Goal: Information Seeking & Learning: Learn about a topic

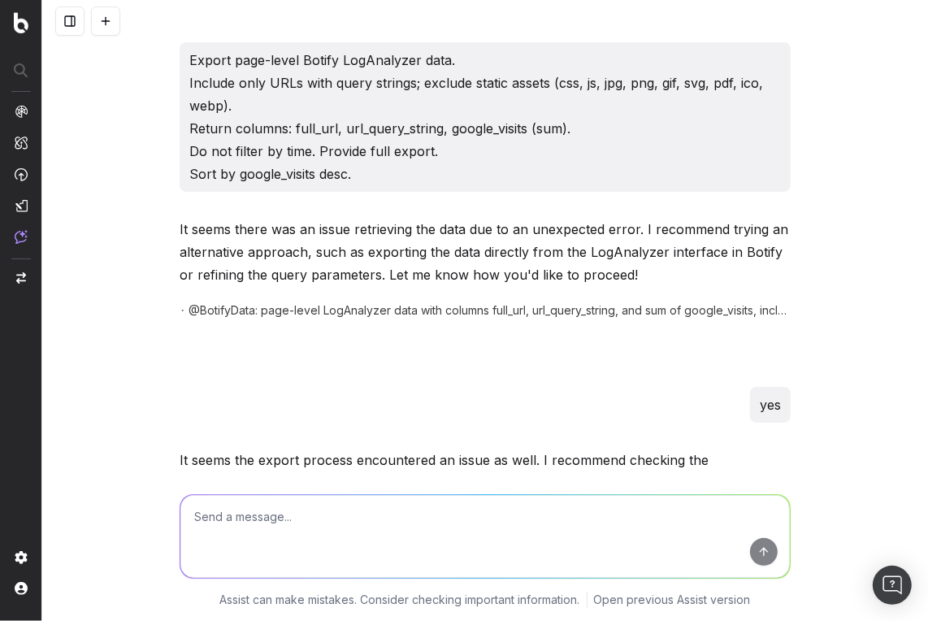
scroll to position [4156, 0]
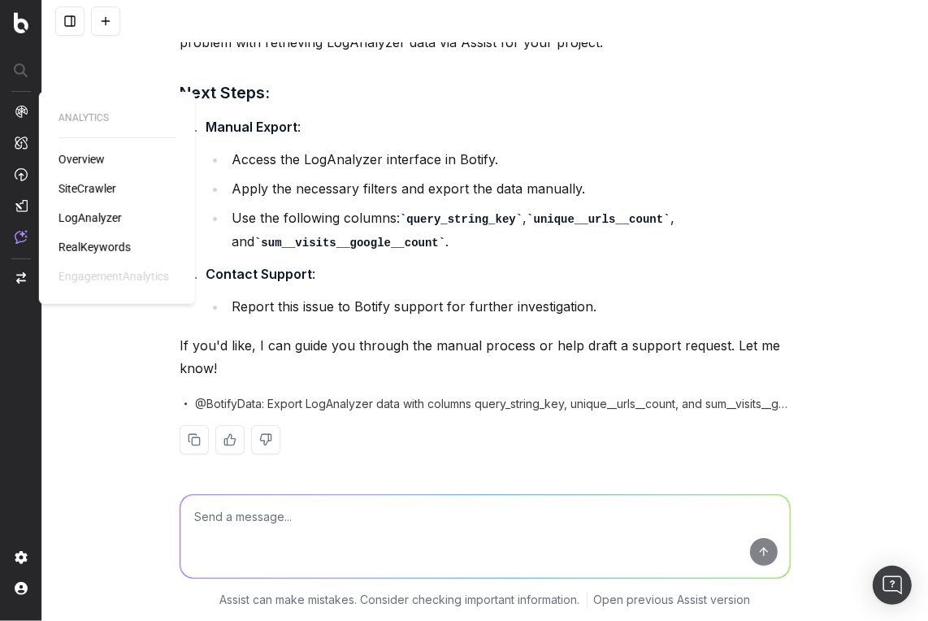
click at [98, 214] on span "LogAnalyzer" at bounding box center [90, 217] width 63 height 13
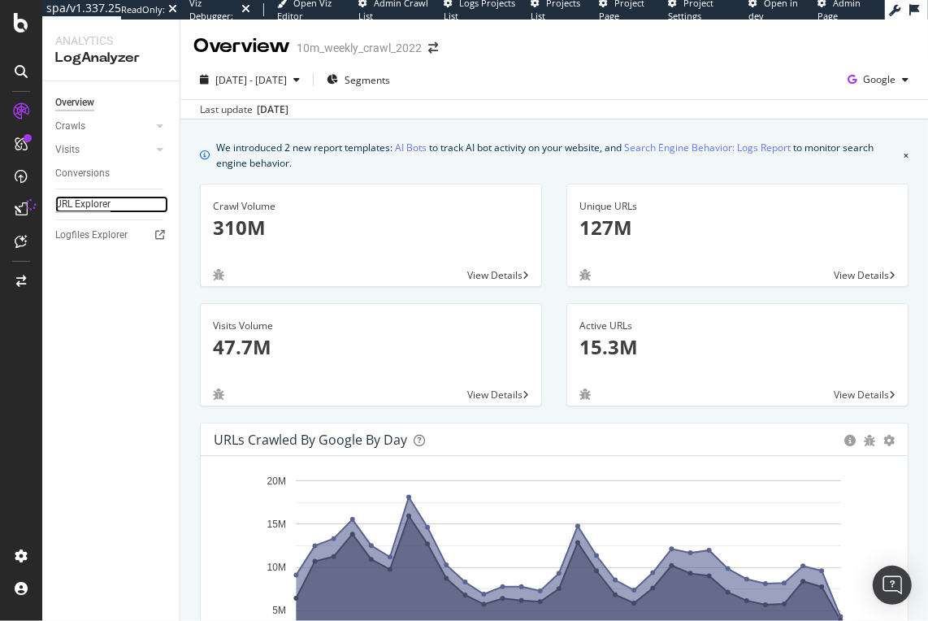
click at [99, 206] on div "URL Explorer" at bounding box center [82, 204] width 55 height 17
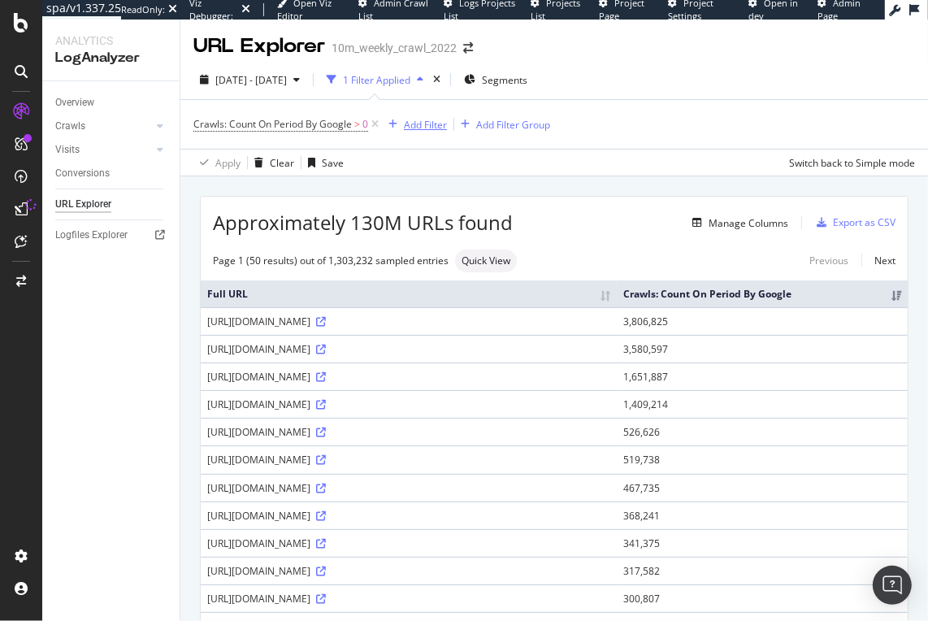
click at [410, 124] on div "Add Filter" at bounding box center [425, 125] width 43 height 14
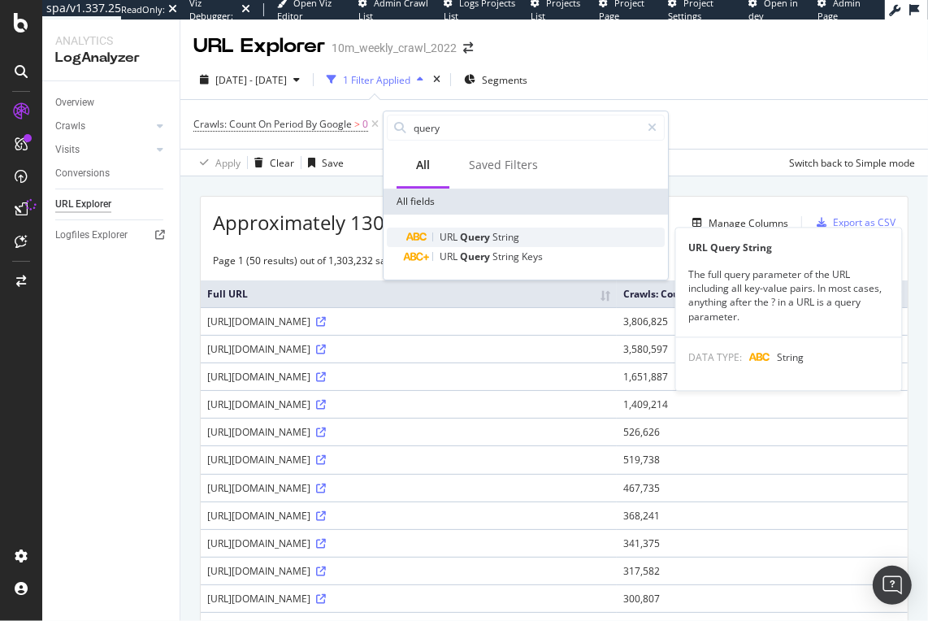
type input "query"
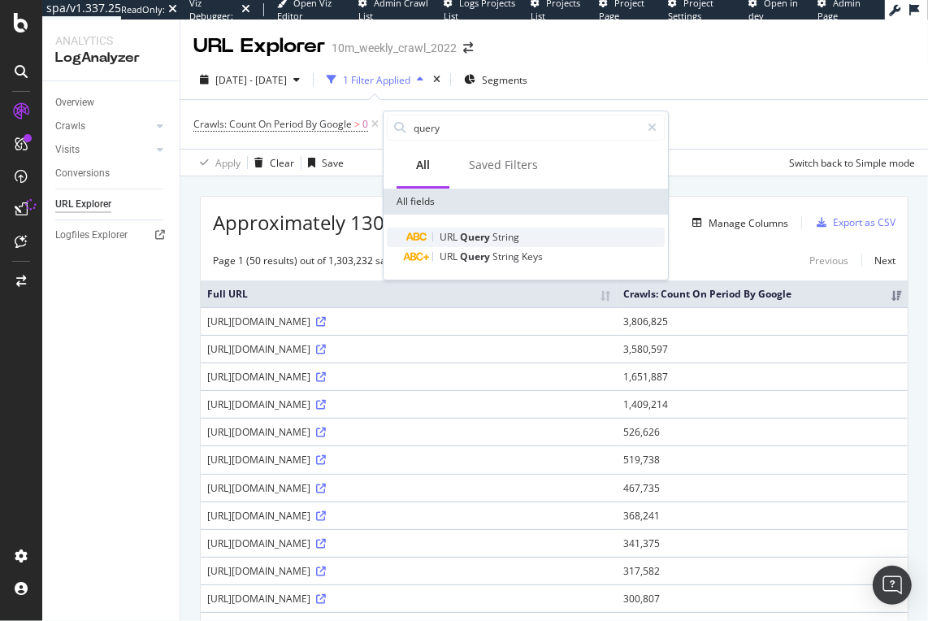
click at [509, 239] on span "String" at bounding box center [505, 237] width 27 height 14
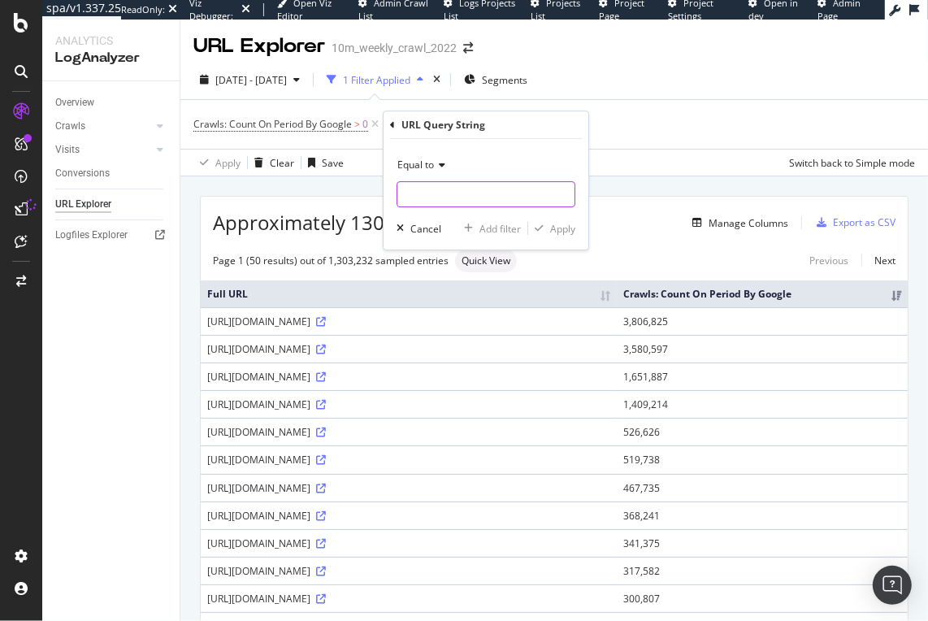
click at [510, 197] on input "text" at bounding box center [485, 194] width 177 height 26
click at [426, 163] on span "Equal to" at bounding box center [415, 165] width 37 height 14
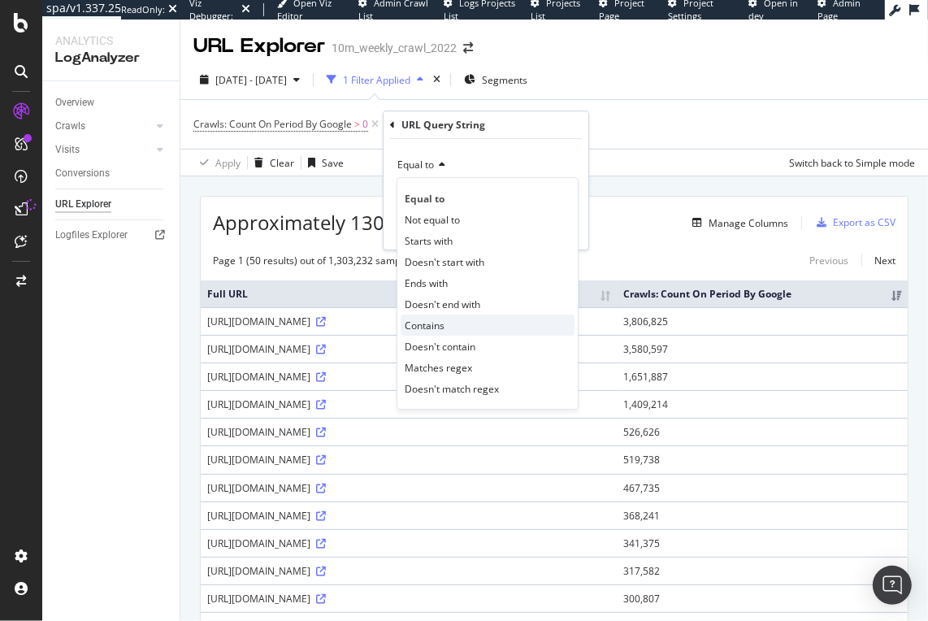
click at [480, 316] on div "Contains" at bounding box center [488, 324] width 174 height 21
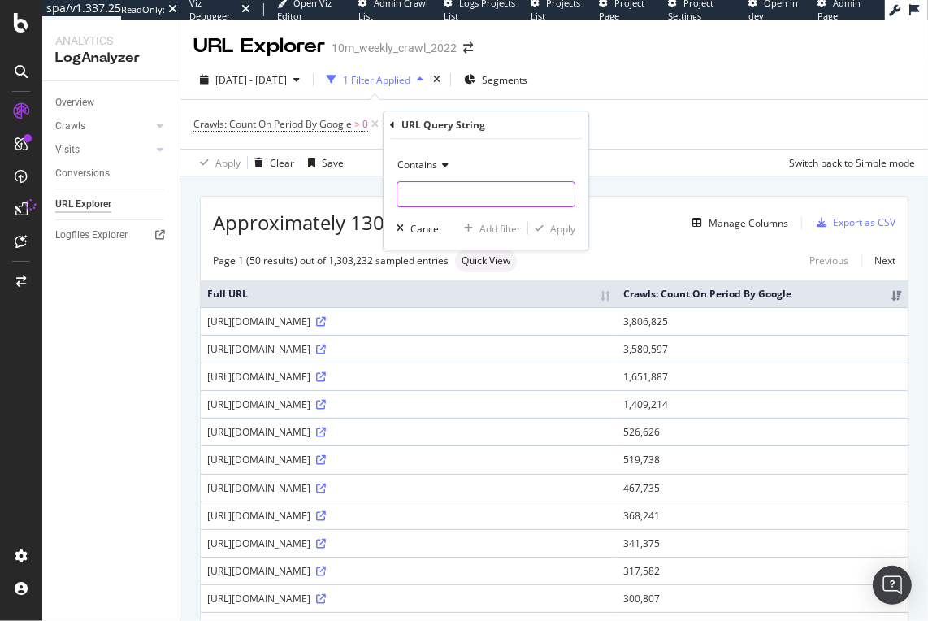
click at [496, 195] on input "text" at bounding box center [485, 194] width 177 height 26
type input "?="
click at [565, 222] on div "Apply" at bounding box center [562, 229] width 25 height 14
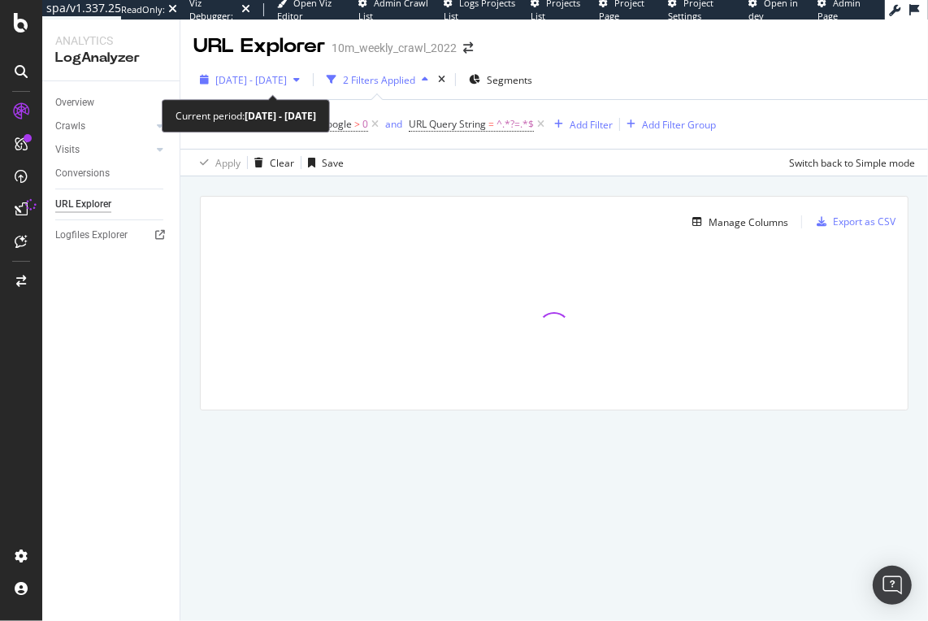
click at [287, 77] on span "2025 Aug. 14th - Sep. 12th" at bounding box center [251, 80] width 72 height 14
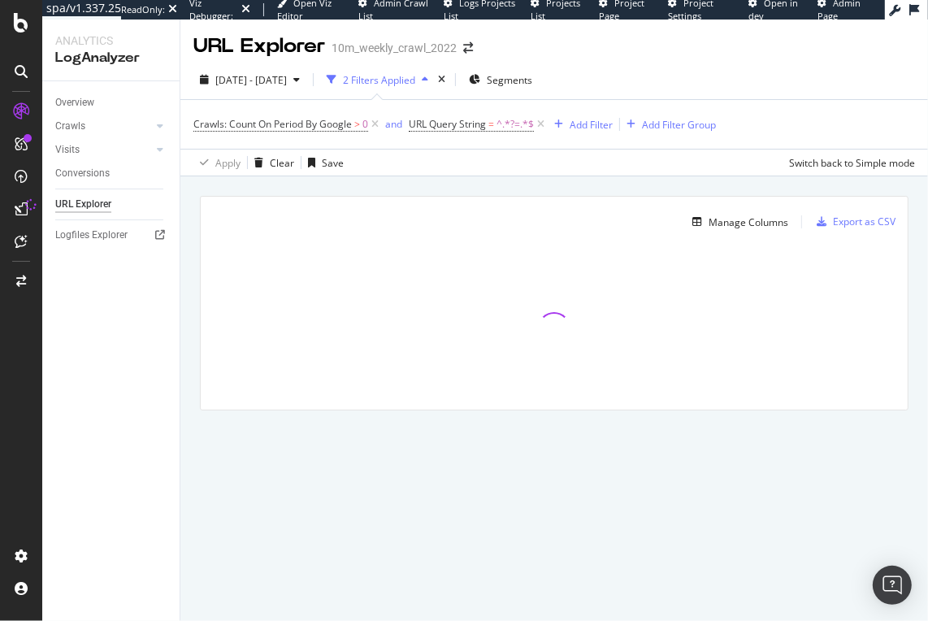
click at [504, 243] on div "Manage Columns Export as CSV Full URL Crawls: Count On Period By Google" at bounding box center [554, 303] width 707 height 213
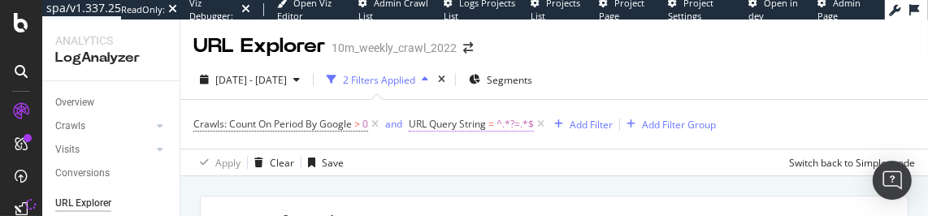
click at [488, 127] on span "URL Query String = ^.*?=.*$" at bounding box center [471, 124] width 125 height 15
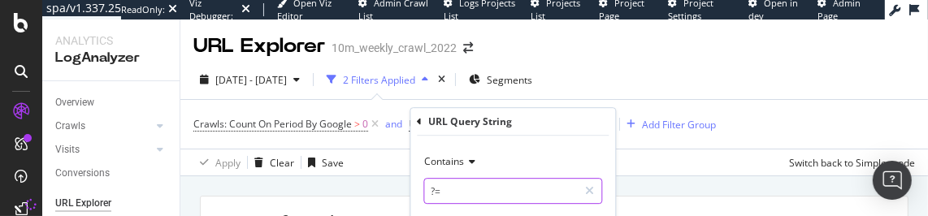
click at [475, 189] on input "?=" at bounding box center [501, 191] width 154 height 26
type input "?"
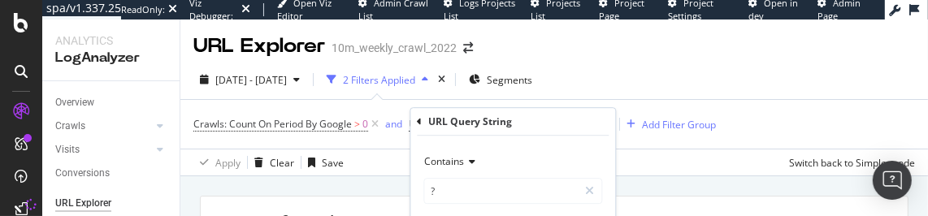
click at [415, 124] on div "URL Query String Contains ? Cancel Add filter Apply" at bounding box center [512, 177] width 205 height 138
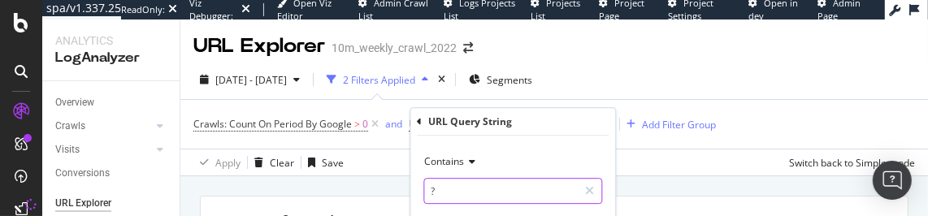
click at [443, 183] on input "?" at bounding box center [501, 191] width 154 height 26
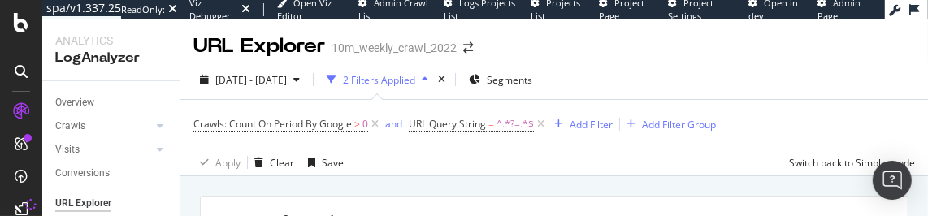
click at [622, 85] on div "2025 Aug. 14th - Sep. 12th 2 Filters Applied Segments" at bounding box center [554, 83] width 748 height 33
click at [483, 120] on span "URL Query String" at bounding box center [447, 124] width 77 height 14
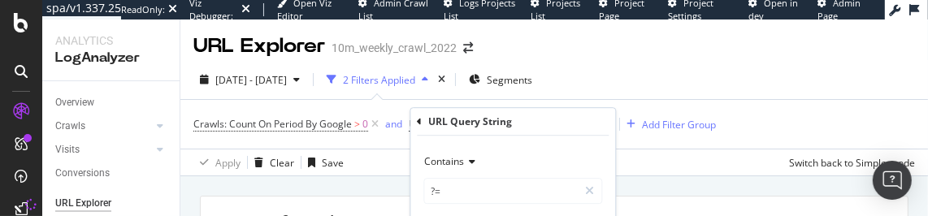
click at [418, 120] on icon at bounding box center [419, 122] width 5 height 10
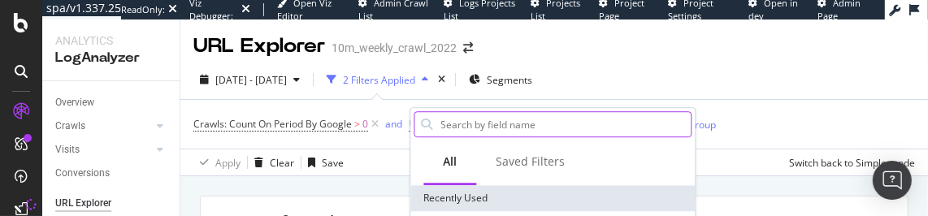
click at [541, 129] on input "text" at bounding box center [565, 124] width 252 height 24
type input "i"
type input "url"
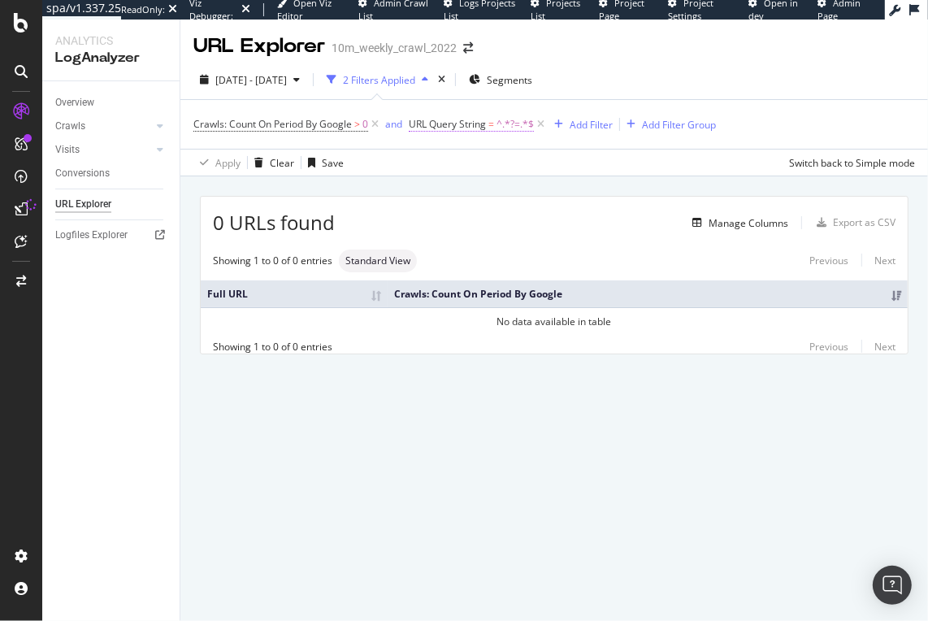
click at [441, 123] on span "URL Query String" at bounding box center [447, 124] width 77 height 14
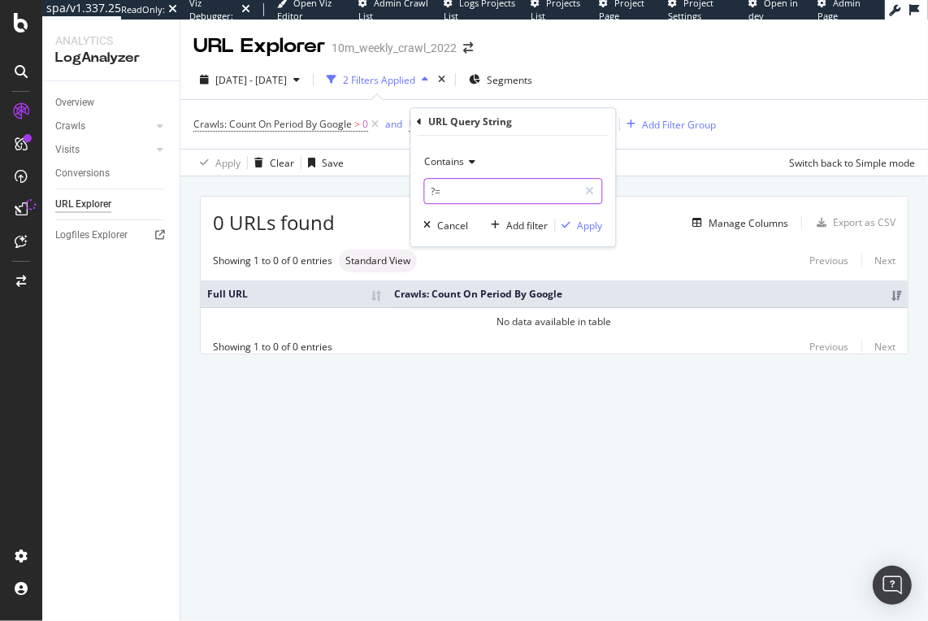
click at [450, 197] on input "?=" at bounding box center [501, 191] width 154 height 26
type input "url"
click at [418, 124] on icon at bounding box center [419, 122] width 5 height 10
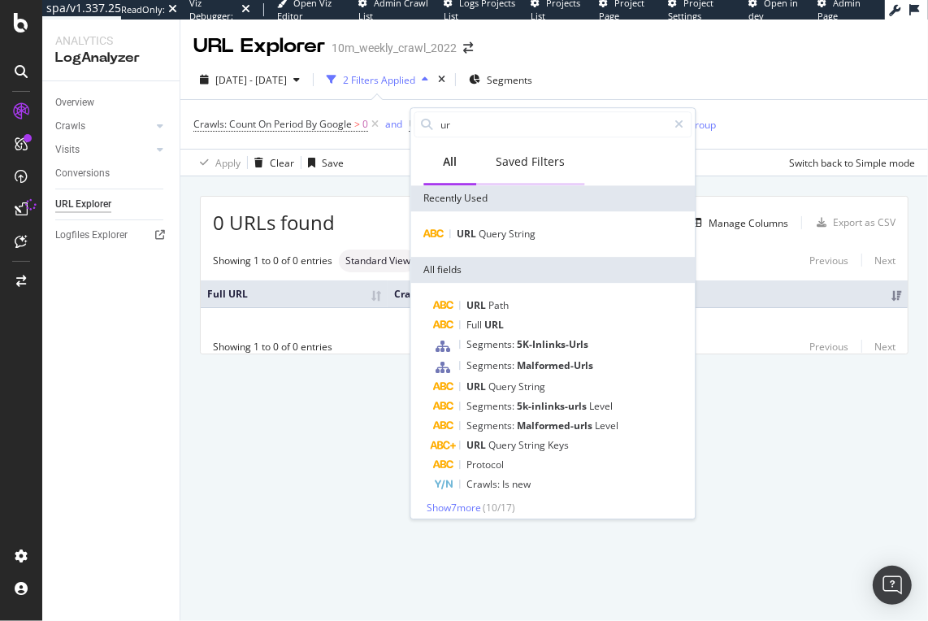
type input "url"
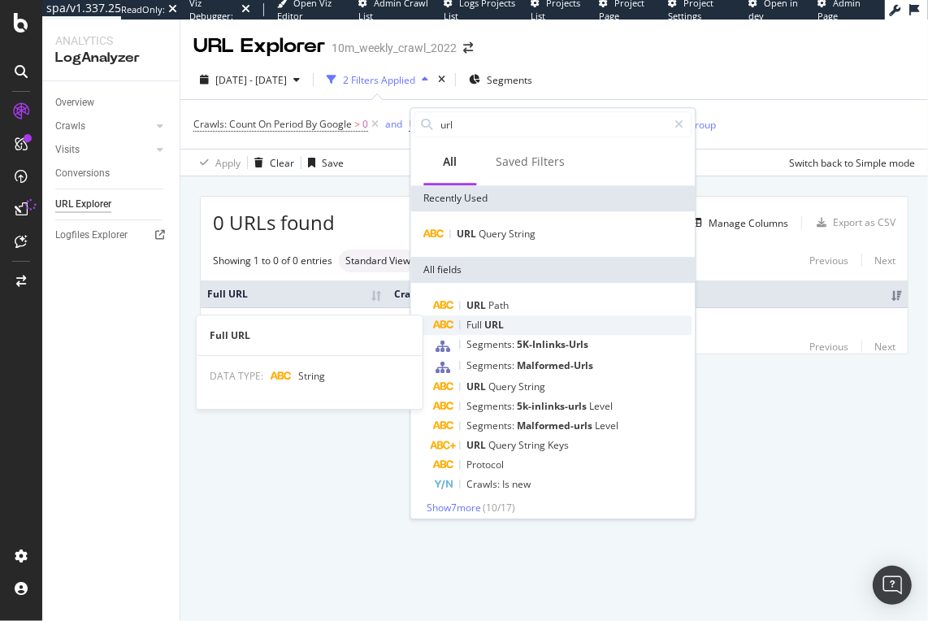
click at [496, 215] on span "URL" at bounding box center [494, 325] width 20 height 14
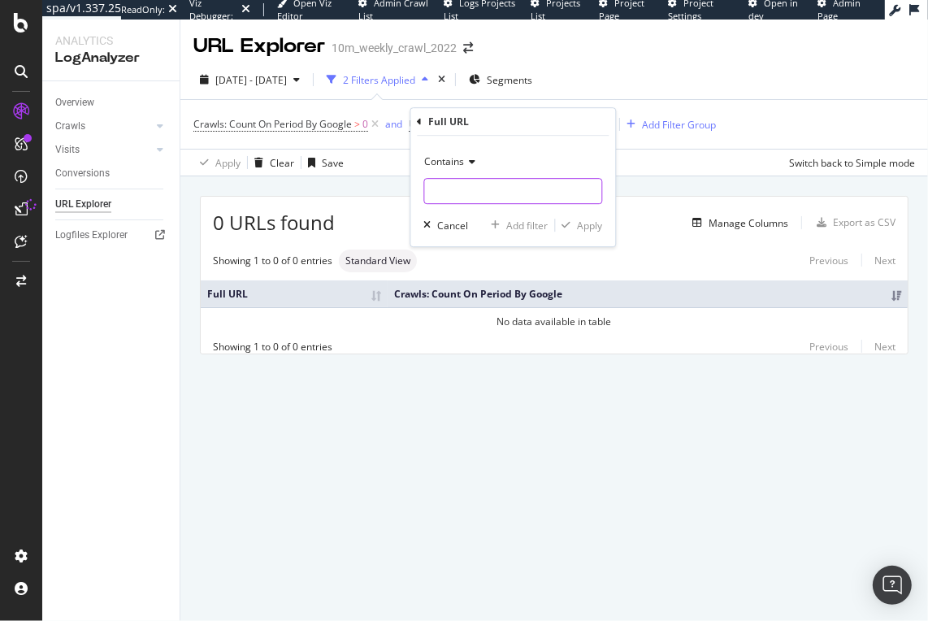
click at [498, 187] on input "text" at bounding box center [512, 191] width 177 height 26
type input "?="
click at [576, 215] on div "button" at bounding box center [566, 225] width 22 height 10
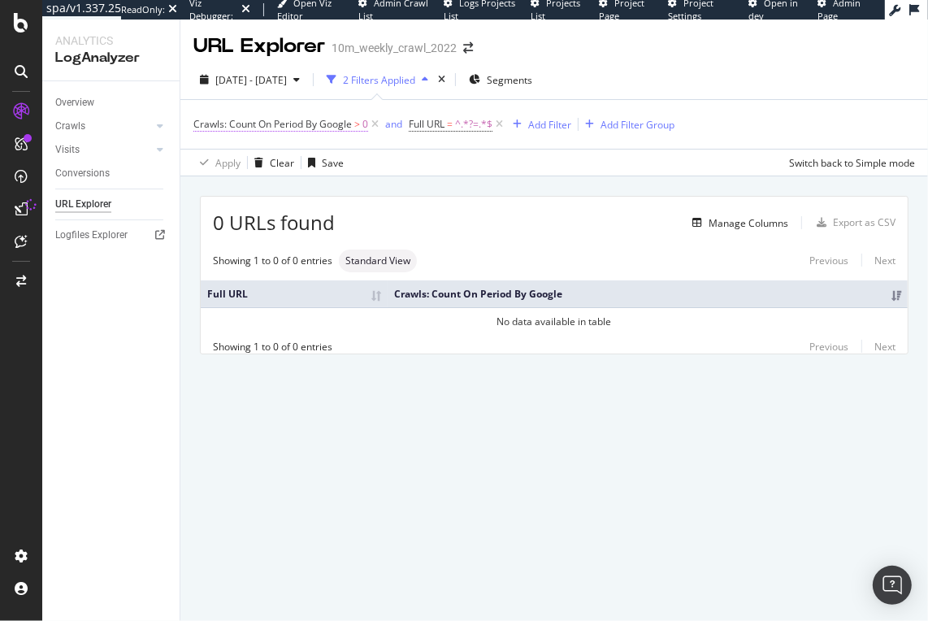
click at [274, 123] on span "Crawls: Count On Period By Google" at bounding box center [272, 124] width 158 height 14
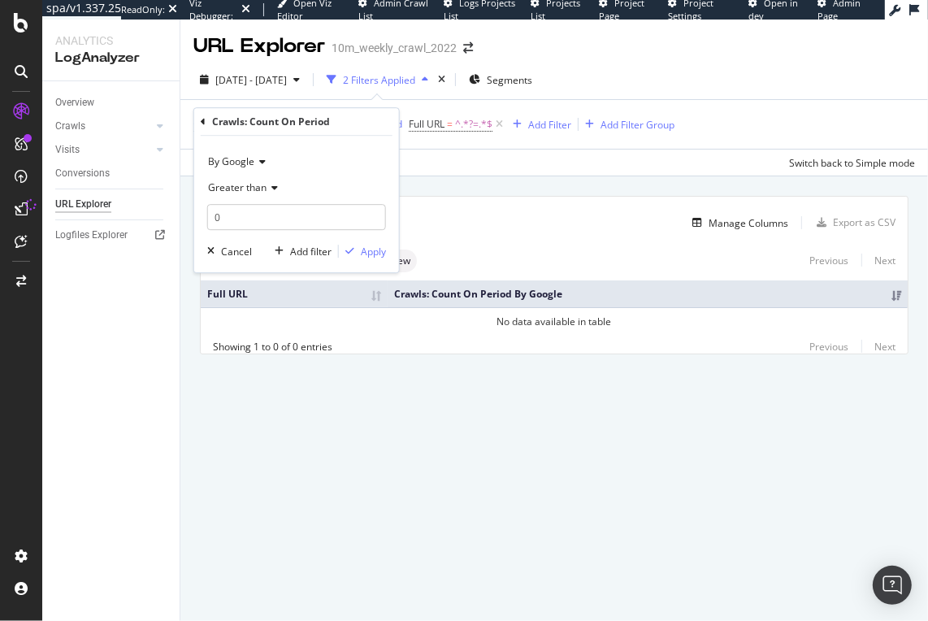
click at [208, 119] on div "Crawls: Count On Period" at bounding box center [297, 122] width 192 height 28
click at [204, 117] on icon at bounding box center [203, 122] width 5 height 10
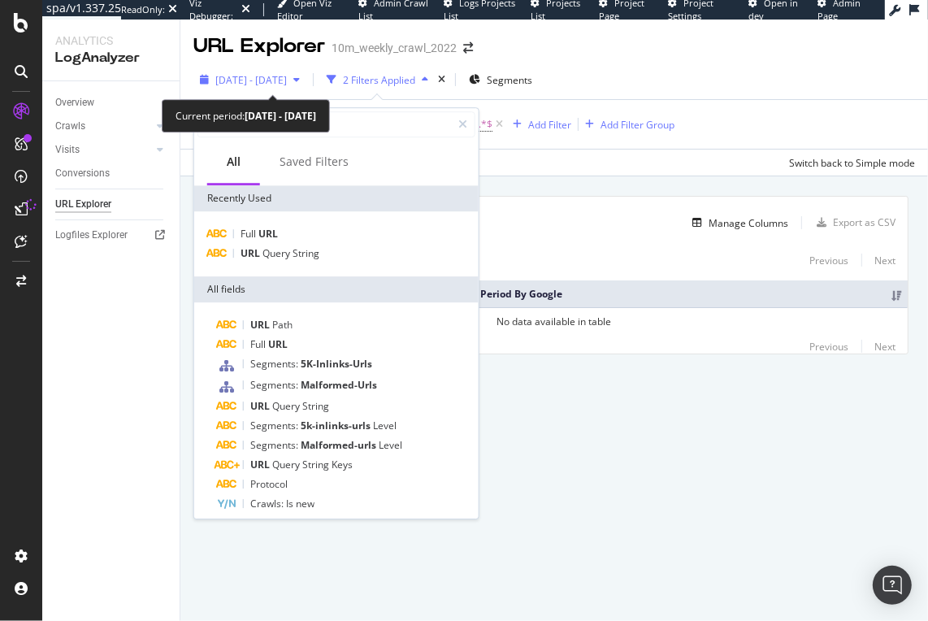
click at [263, 88] on div "2025 Aug. 14th - Sep. 12th" at bounding box center [249, 79] width 113 height 24
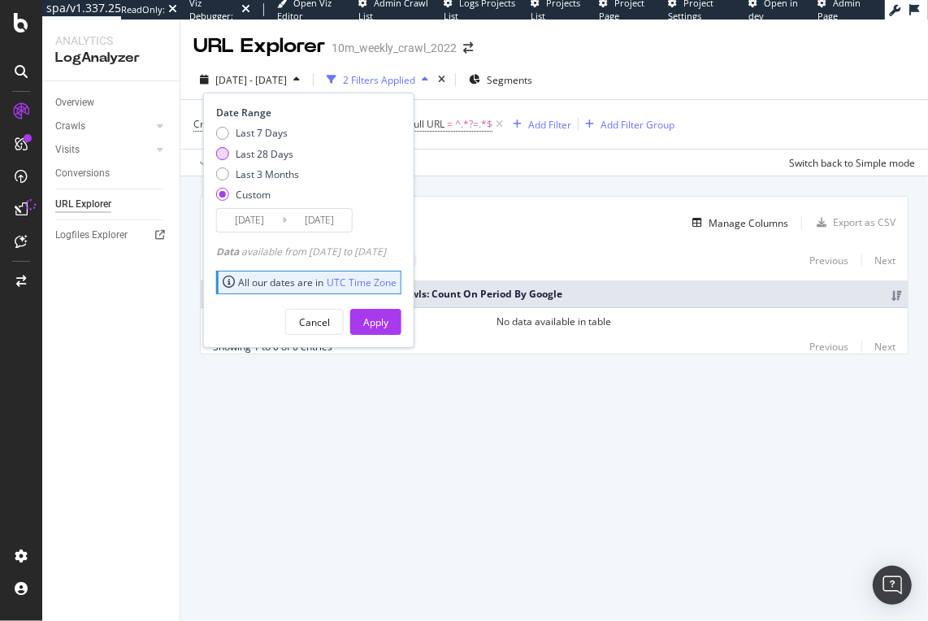
click at [272, 148] on div "Last 28 Days" at bounding box center [265, 154] width 58 height 14
click at [275, 134] on div "Last 7 Days" at bounding box center [262, 133] width 52 height 14
type input "2025/09/06"
click at [388, 215] on div "Apply" at bounding box center [375, 322] width 25 height 24
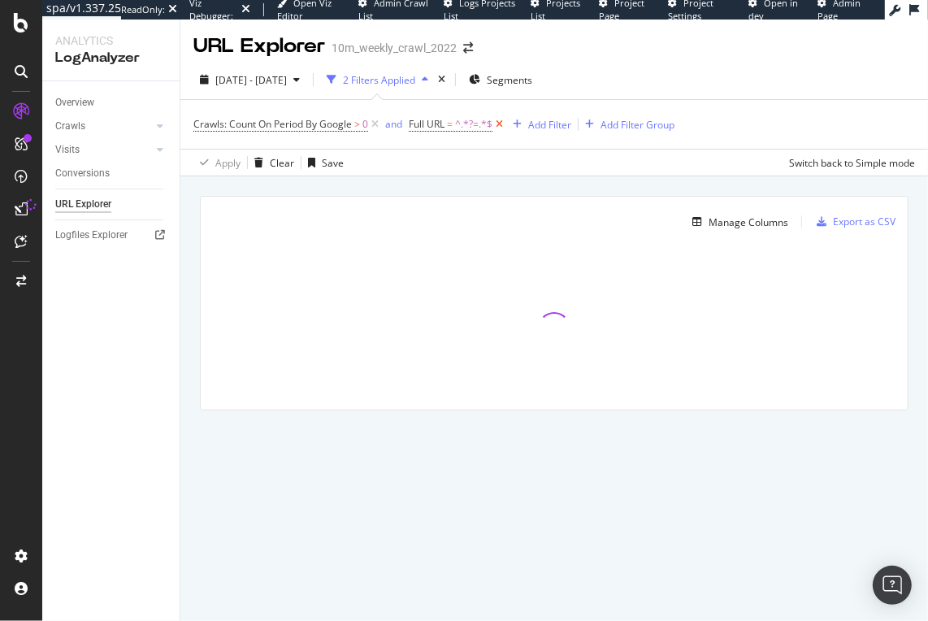
click at [505, 124] on icon at bounding box center [499, 124] width 14 height 16
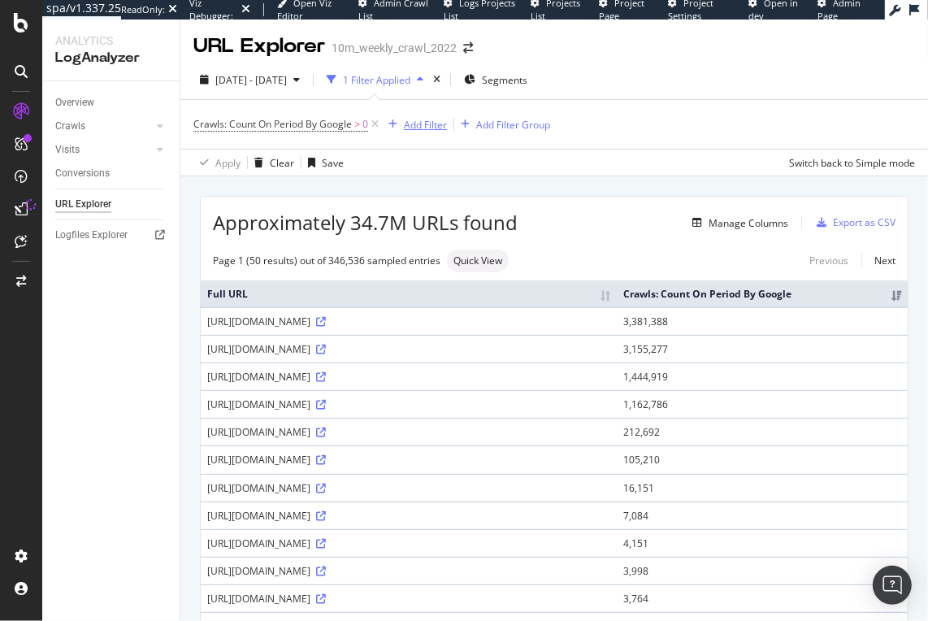
click at [415, 115] on div "Add Filter" at bounding box center [414, 124] width 65 height 18
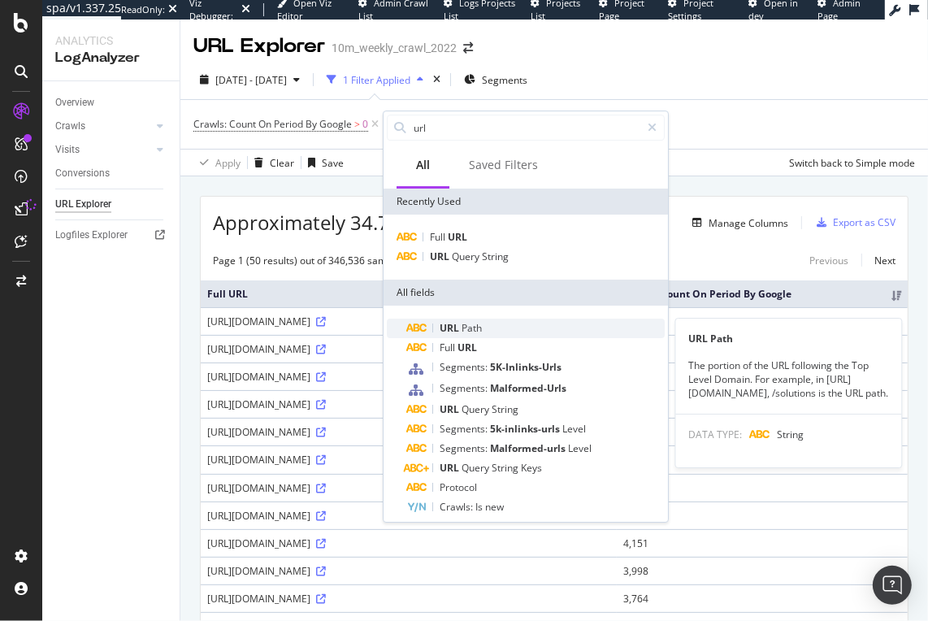
type input "url"
click at [484, 215] on div "URL Path" at bounding box center [535, 329] width 258 height 20
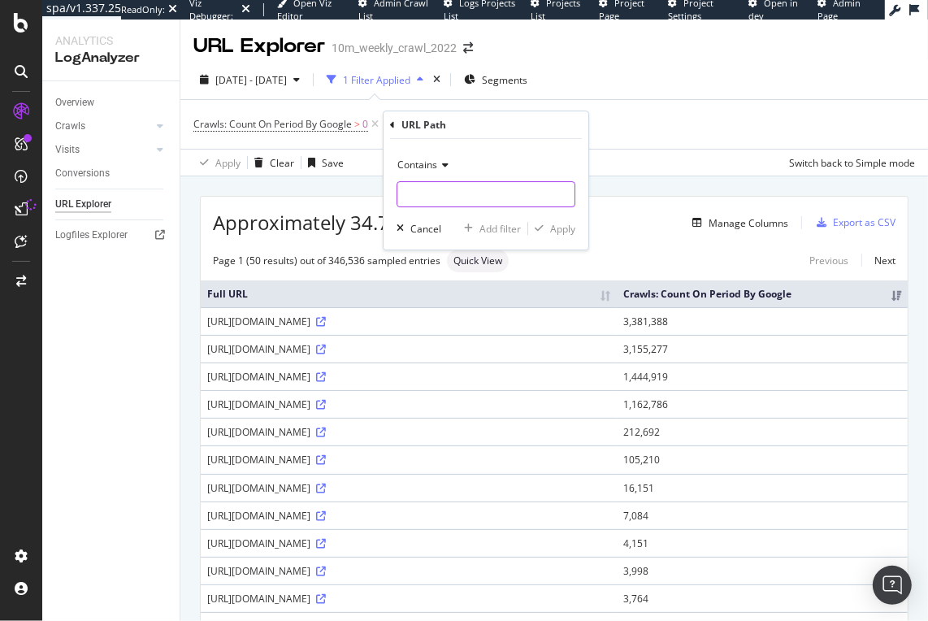
click at [476, 188] on input "text" at bounding box center [485, 194] width 177 height 26
type input "?"
click at [557, 215] on div "Contains ? Cancel Add filter Apply" at bounding box center [486, 194] width 205 height 111
click at [562, 215] on div "Apply" at bounding box center [562, 229] width 25 height 14
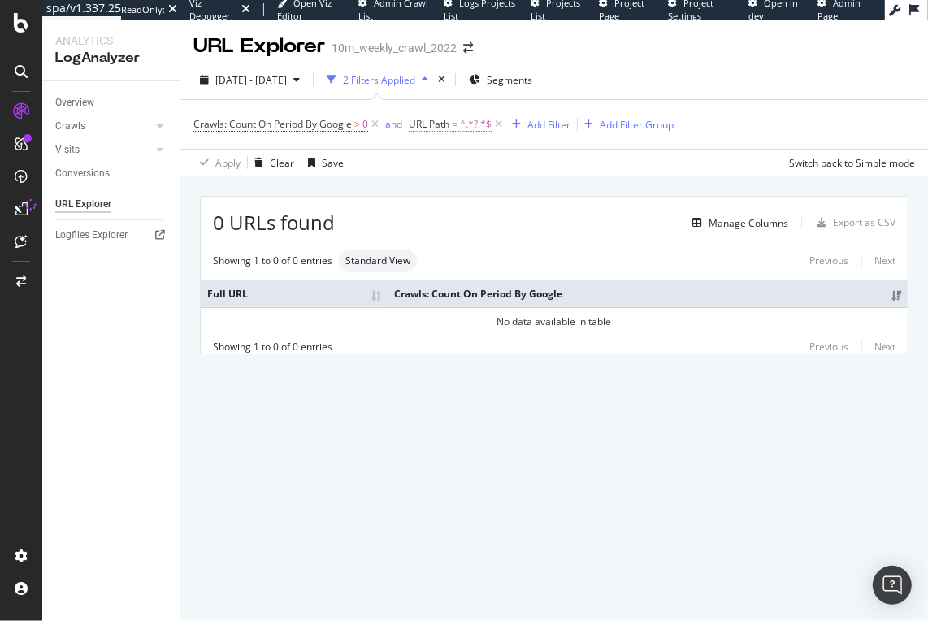
click at [472, 124] on span "^.*?.*$" at bounding box center [476, 124] width 32 height 23
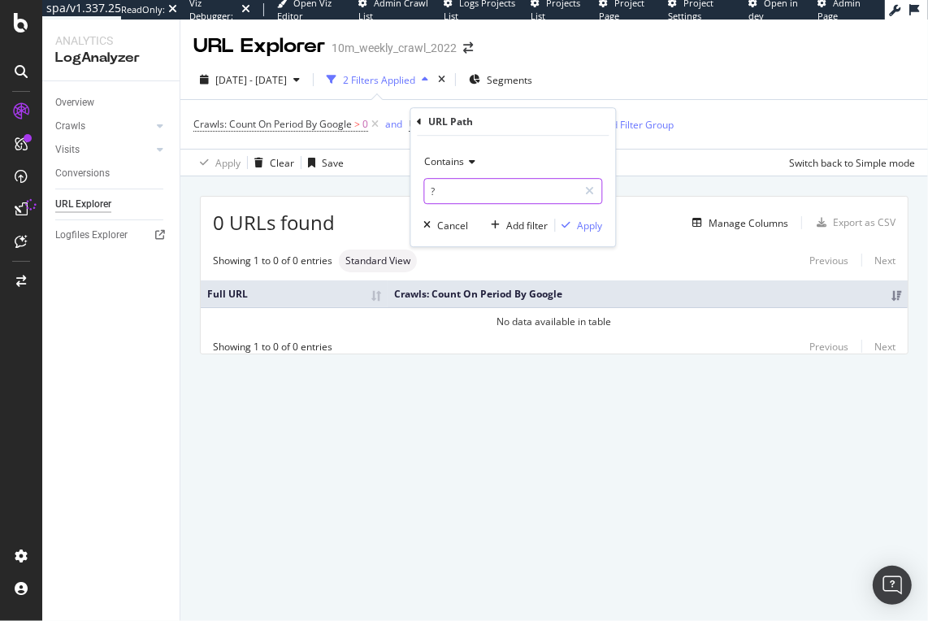
click at [477, 190] on input "?" at bounding box center [501, 191] width 154 height 26
type input "maxprice"
click at [588, 215] on div "Contains maxprice Cancel Add filter Apply" at bounding box center [512, 191] width 205 height 111
click at [588, 215] on div "Apply" at bounding box center [589, 226] width 25 height 14
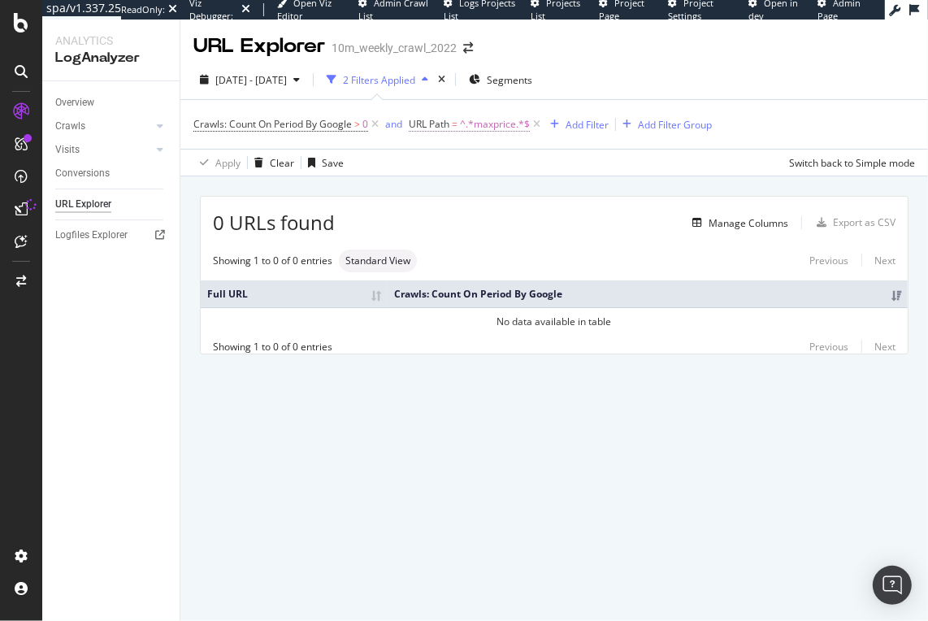
click at [472, 128] on span "^.*maxprice.*$" at bounding box center [495, 124] width 70 height 23
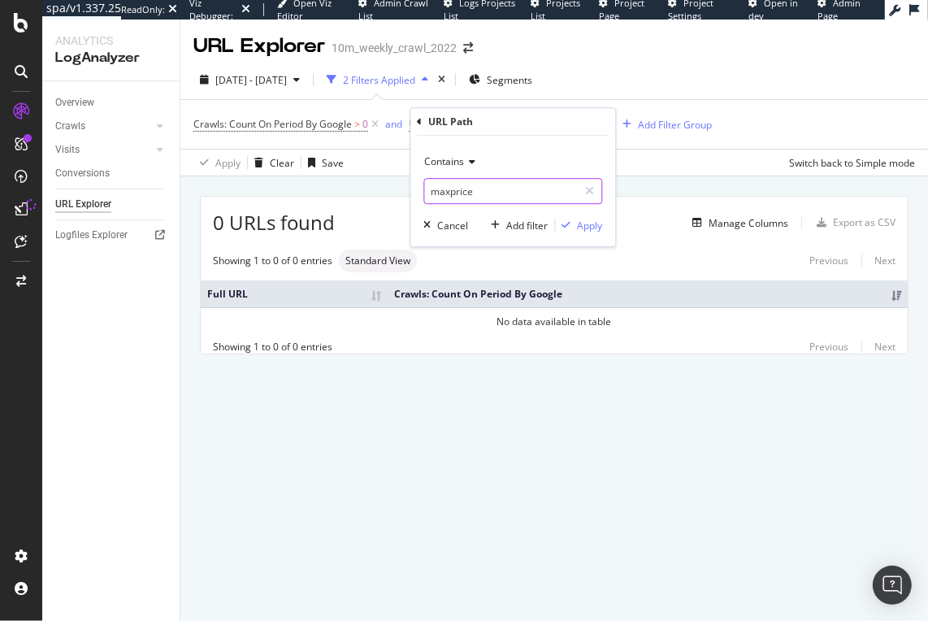
click at [462, 190] on input "maxprice" at bounding box center [501, 191] width 154 height 26
type input "ce"
paste input "gclsrc"
type input "gclsrc"
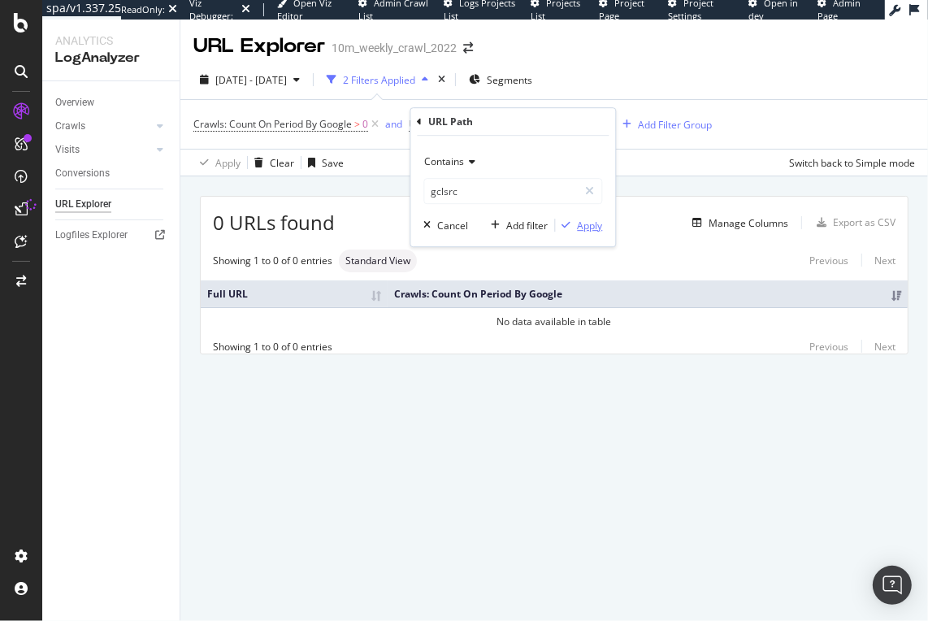
click at [596, 215] on div "Apply" at bounding box center [589, 226] width 25 height 14
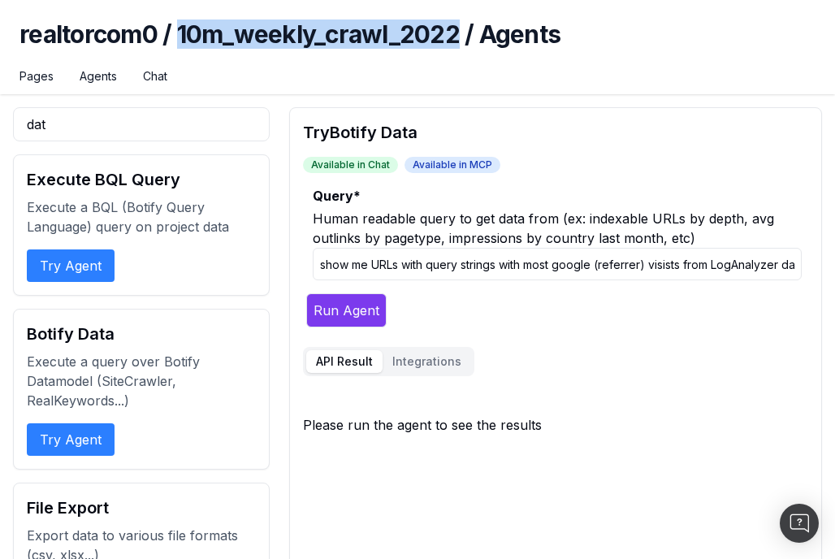
click at [372, 309] on button "Run Agent" at bounding box center [346, 310] width 80 height 34
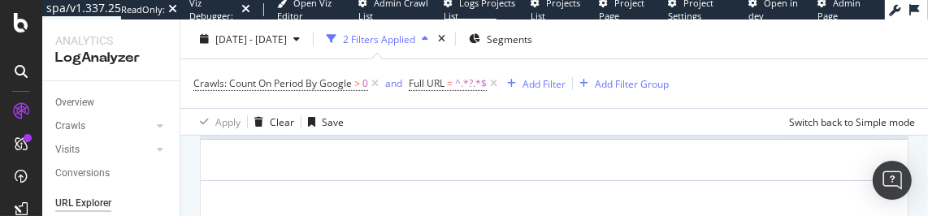
scroll to position [0, 1195]
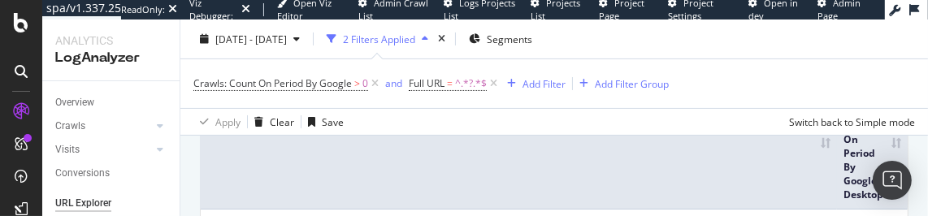
click at [866, 145] on th "Crawls: Count On Period By Google Desktop" at bounding box center [872, 153] width 71 height 111
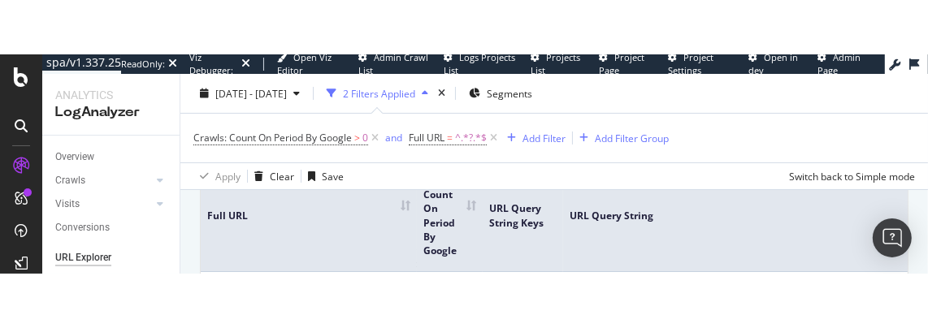
scroll to position [182, 0]
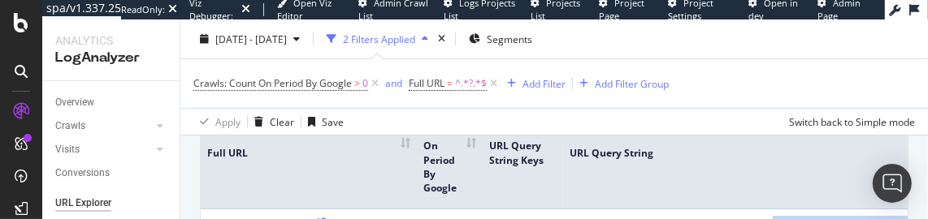
drag, startPoint x: 775, startPoint y: 217, endPoint x: 772, endPoint y: 294, distance: 77.3
click at [772, 215] on html "spa/v1.337.25 ReadOnly: Viz Debugger: Open Viz Editor Admin Crawl List Logs Pro…" at bounding box center [464, 109] width 928 height 219
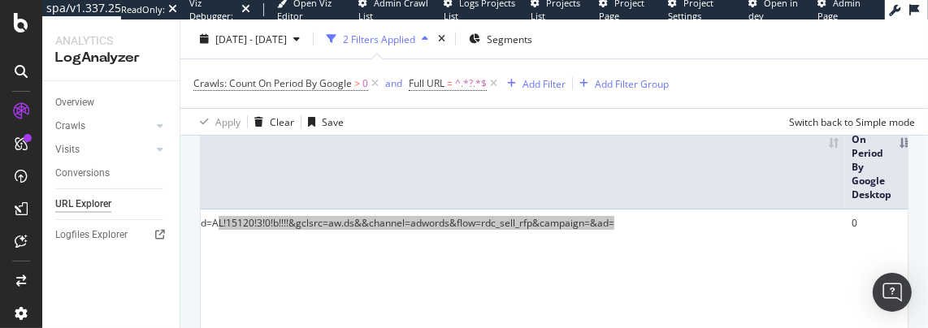
scroll to position [0, 557]
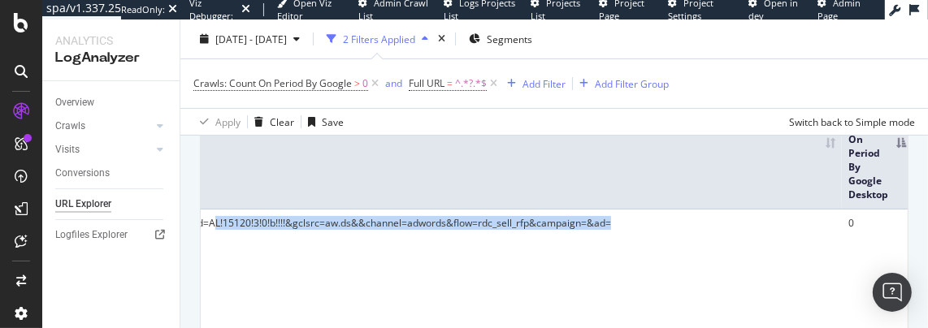
click at [896, 148] on th "Crawls: Count On Period By Google Desktop" at bounding box center [877, 153] width 71 height 111
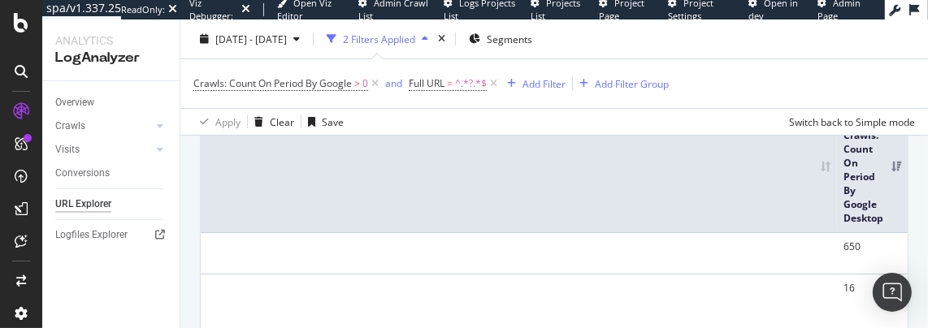
scroll to position [150, 0]
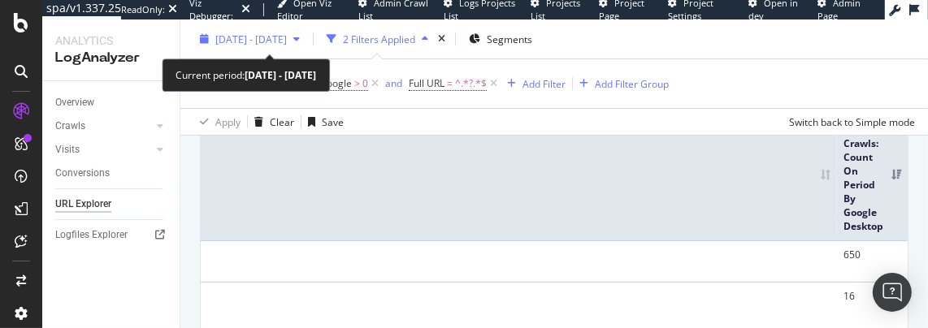
click at [287, 41] on span "2025 Sep. 6th - Sep. 12th" at bounding box center [251, 39] width 72 height 14
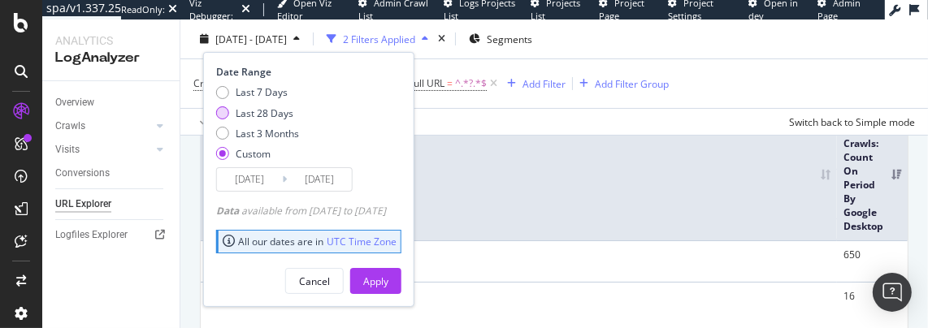
click at [280, 112] on div "Last 28 Days" at bounding box center [265, 113] width 58 height 14
type input "2025/08/17"
type input "2025/09/13"
click at [401, 215] on button "Apply" at bounding box center [375, 281] width 51 height 26
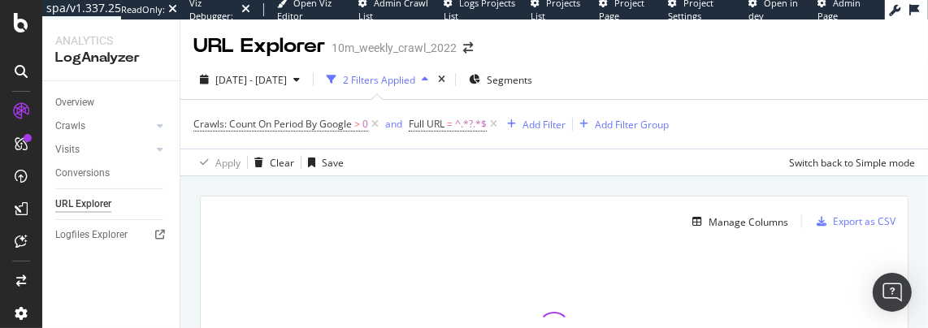
click at [318, 215] on div at bounding box center [554, 328] width 707 height 163
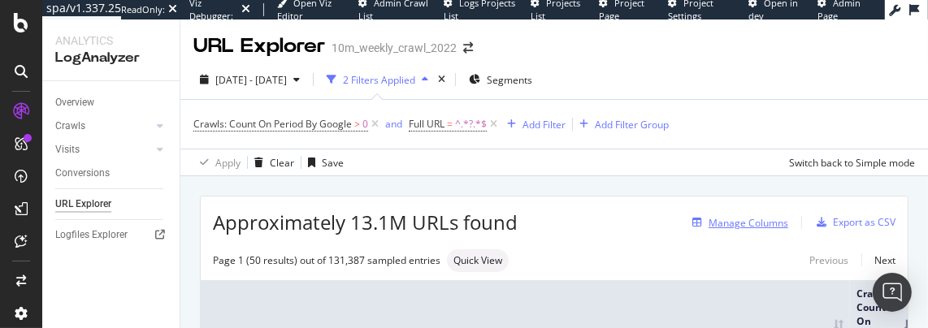
click at [718, 223] on div "Manage Columns" at bounding box center [749, 223] width 80 height 14
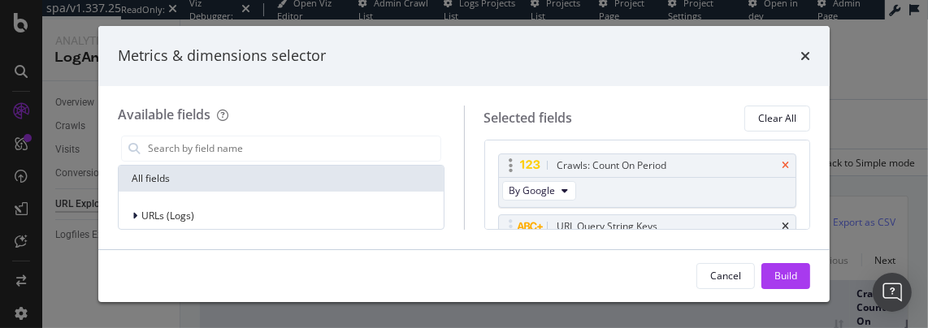
click at [783, 161] on icon "times" at bounding box center [785, 166] width 7 height 10
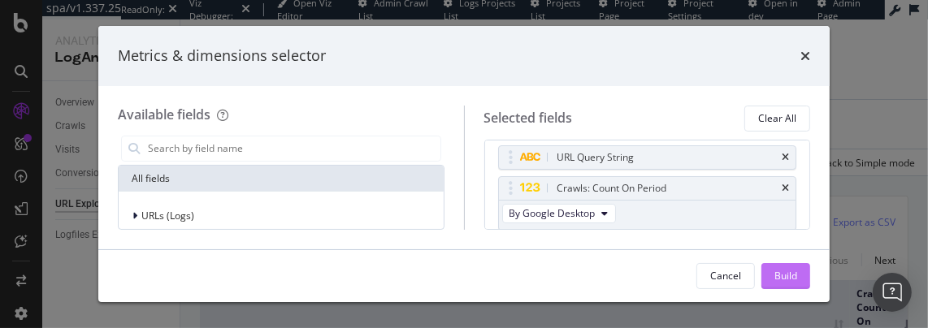
click at [791, 269] on div "Build" at bounding box center [785, 276] width 23 height 14
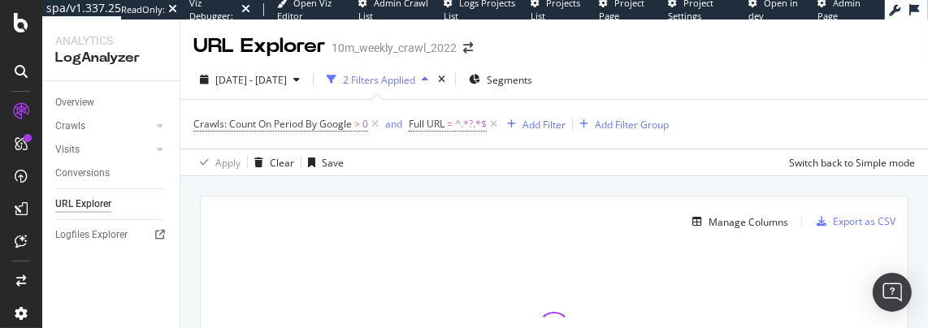
click at [454, 243] on div "Manage Columns Export as CSV Full URL URL Query String Keys URL Query String Cr…" at bounding box center [554, 303] width 707 height 213
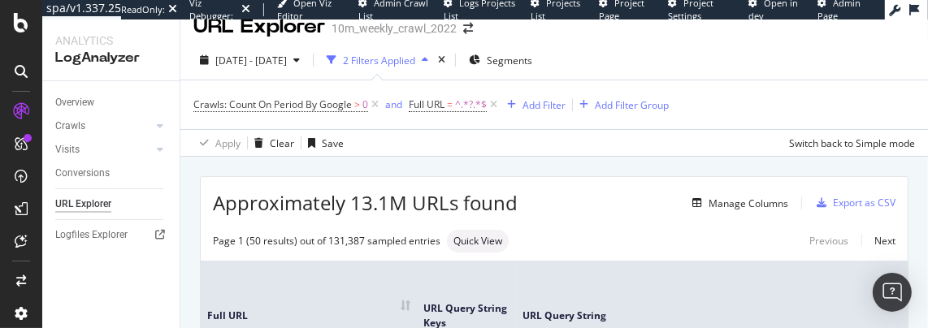
scroll to position [21, 0]
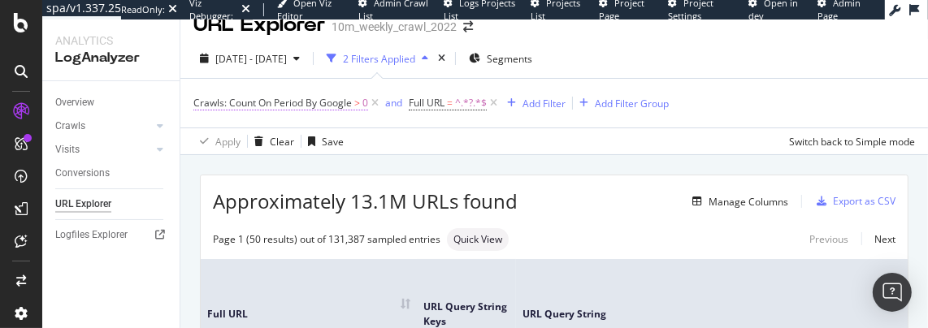
click at [332, 103] on span "Crawls: Count On Period By Google" at bounding box center [272, 103] width 158 height 14
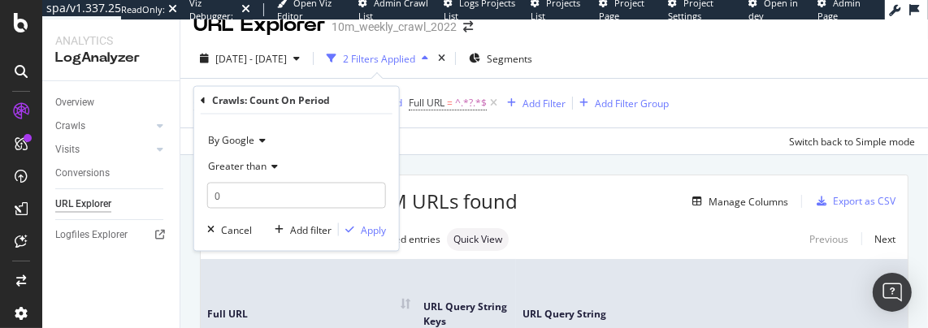
click at [208, 106] on div "Crawls: Count On Period" at bounding box center [297, 101] width 192 height 28
click at [204, 102] on icon at bounding box center [203, 100] width 5 height 10
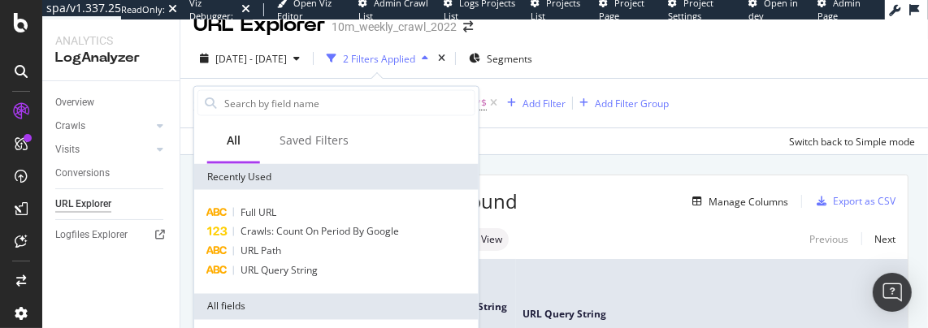
click at [605, 128] on div "Apply Clear Save Switch back to Simple mode" at bounding box center [554, 141] width 748 height 27
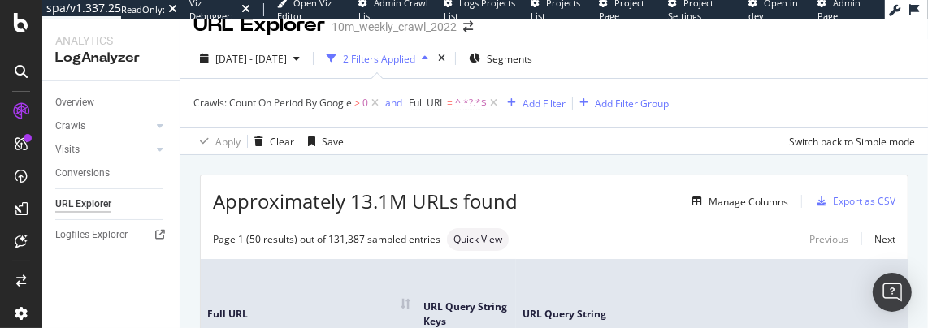
click at [316, 101] on span "Crawls: Count On Period By Google" at bounding box center [272, 103] width 158 height 14
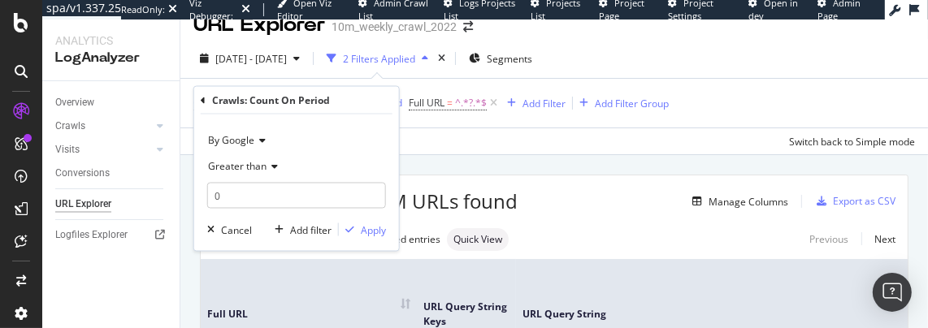
click at [202, 104] on icon at bounding box center [203, 100] width 5 height 10
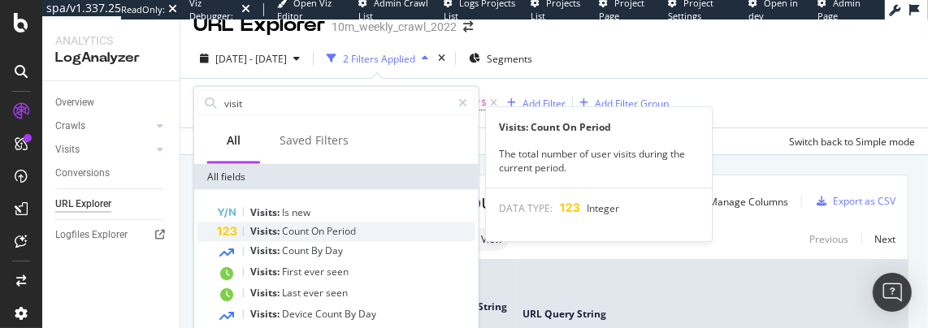
type input "visit"
click at [291, 225] on span "Count" at bounding box center [296, 232] width 29 height 14
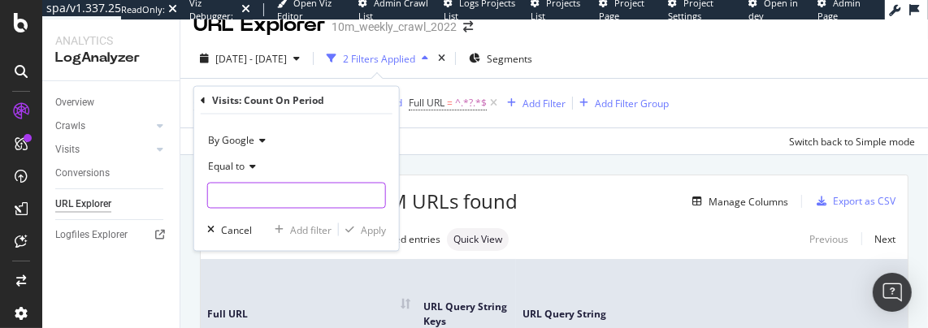
click at [293, 197] on input "number" at bounding box center [296, 196] width 179 height 26
type input "0"
click at [374, 227] on div "Apply" at bounding box center [373, 230] width 25 height 14
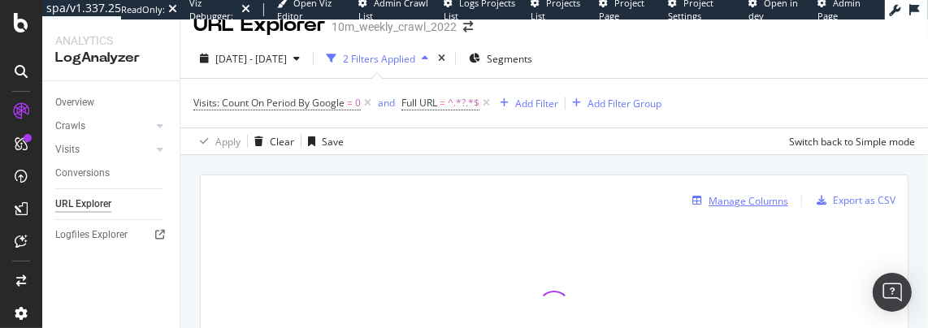
click at [714, 202] on div "Manage Columns" at bounding box center [749, 201] width 80 height 14
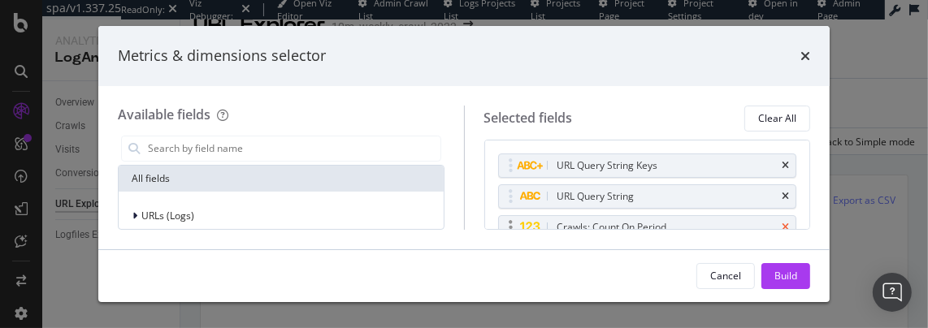
click at [788, 223] on icon "times" at bounding box center [785, 228] width 7 height 10
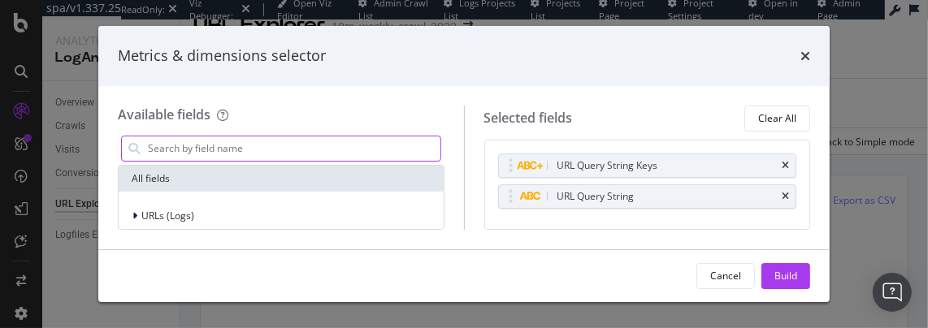
click at [286, 150] on input "modal" at bounding box center [293, 149] width 294 height 24
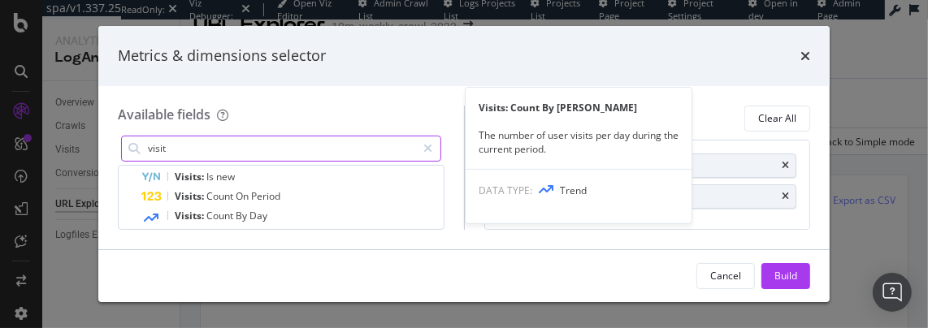
scroll to position [36, 0]
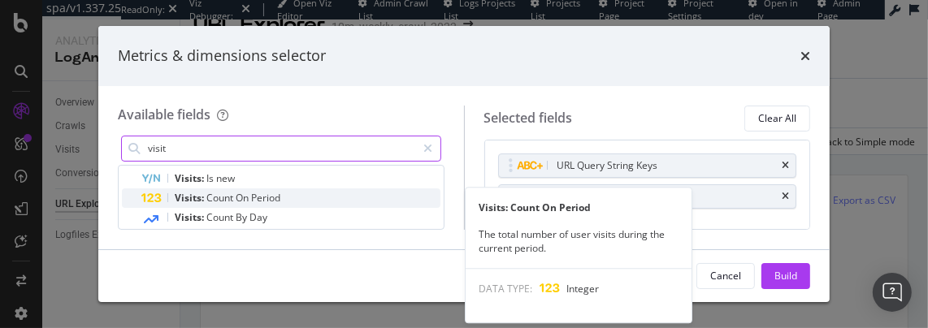
type input "visit"
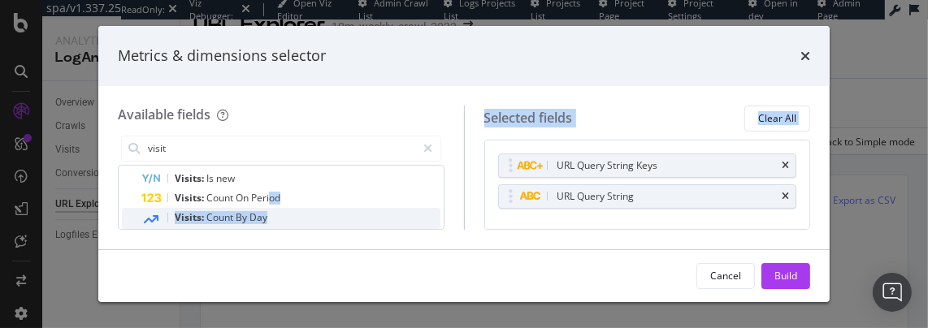
scroll to position [40, 0]
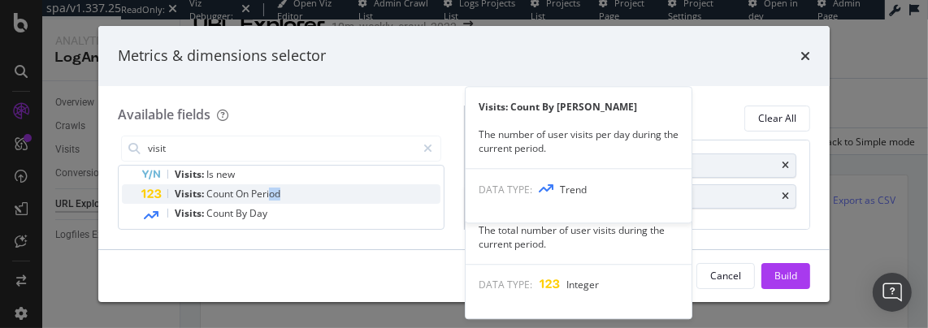
drag, startPoint x: 271, startPoint y: 191, endPoint x: 353, endPoint y: 193, distance: 81.3
click at [353, 193] on div "Visits: Count On Period" at bounding box center [290, 194] width 299 height 20
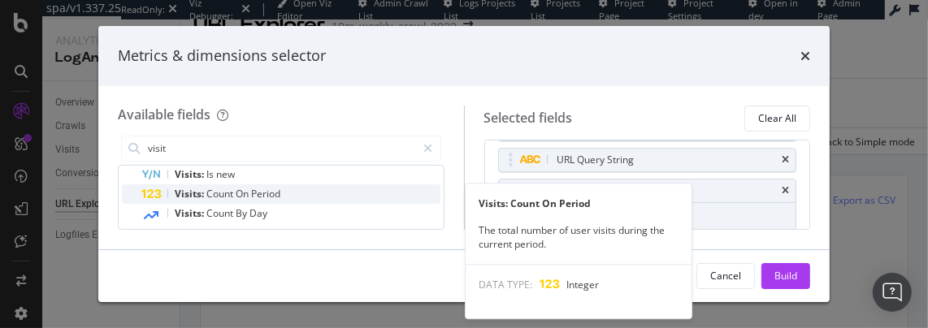
click at [344, 193] on div "Visits: Count On Period" at bounding box center [290, 194] width 299 height 20
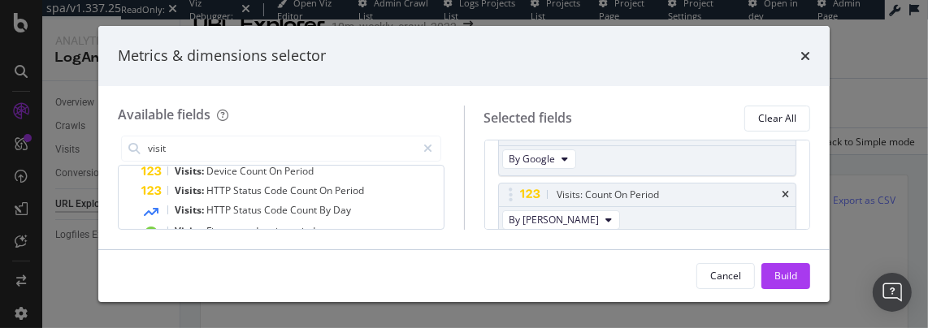
scroll to position [164, 0]
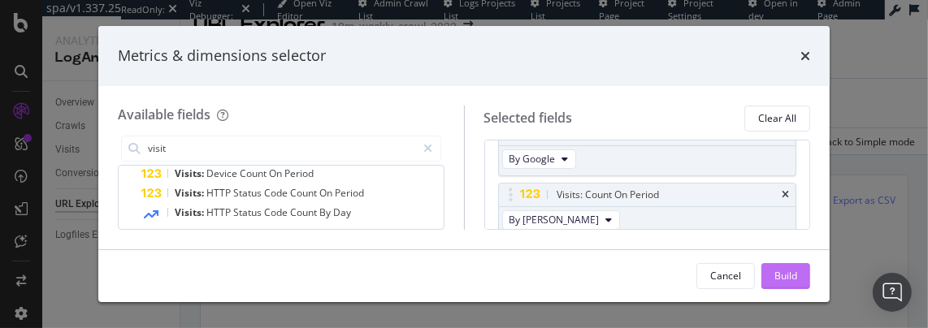
click at [795, 276] on div "Build" at bounding box center [785, 276] width 23 height 14
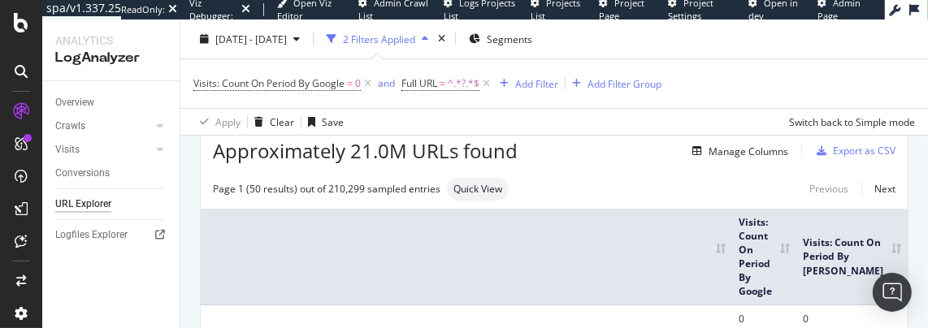
scroll to position [65, 0]
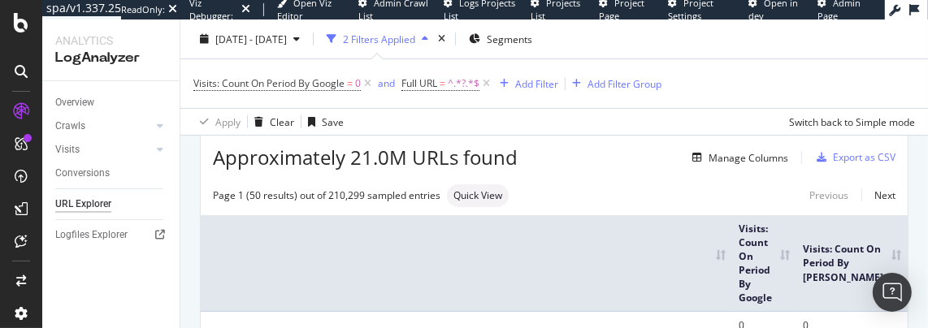
click at [796, 255] on th "Visits: Count On Period By Google" at bounding box center [764, 263] width 64 height 97
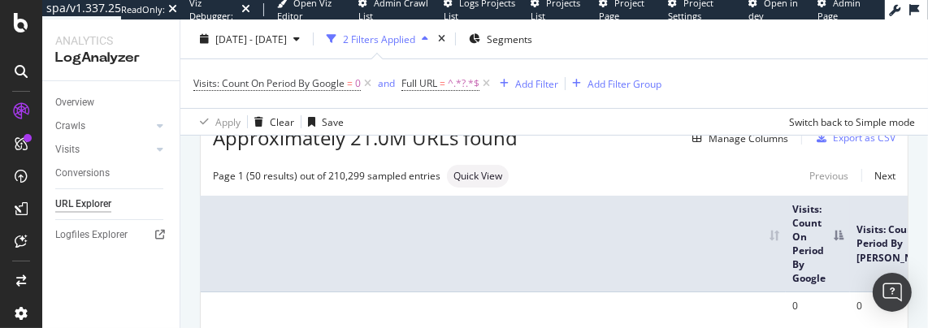
scroll to position [88, 0]
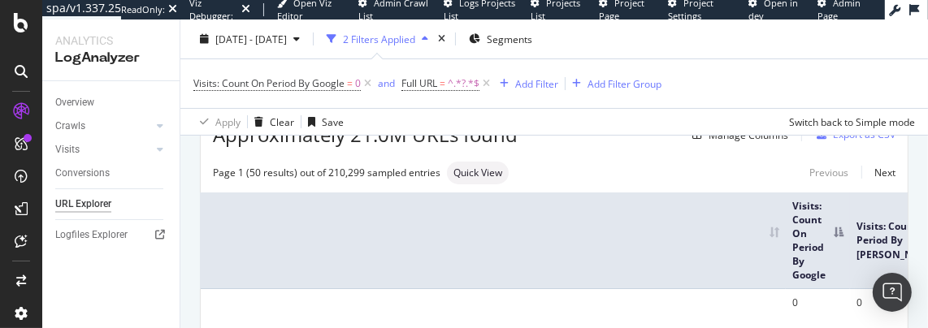
click at [830, 228] on th "Visits: Count On Period By Google" at bounding box center [818, 241] width 64 height 97
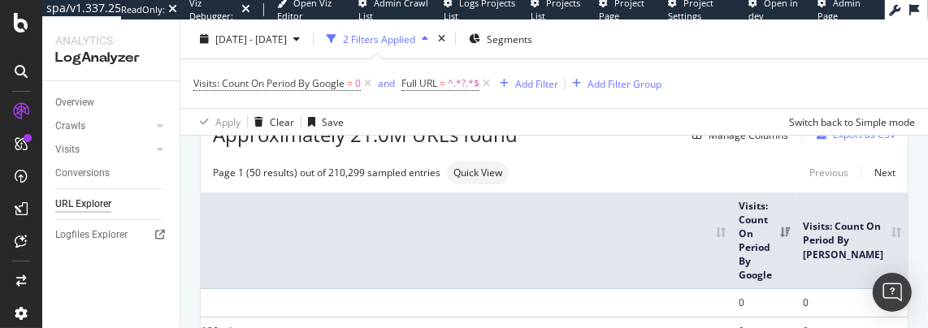
click at [759, 81] on div "Visits: Count On Period By Google = 0 and Full URL = ^.*?.*$ Add Filter Add Fil…" at bounding box center [554, 83] width 722 height 49
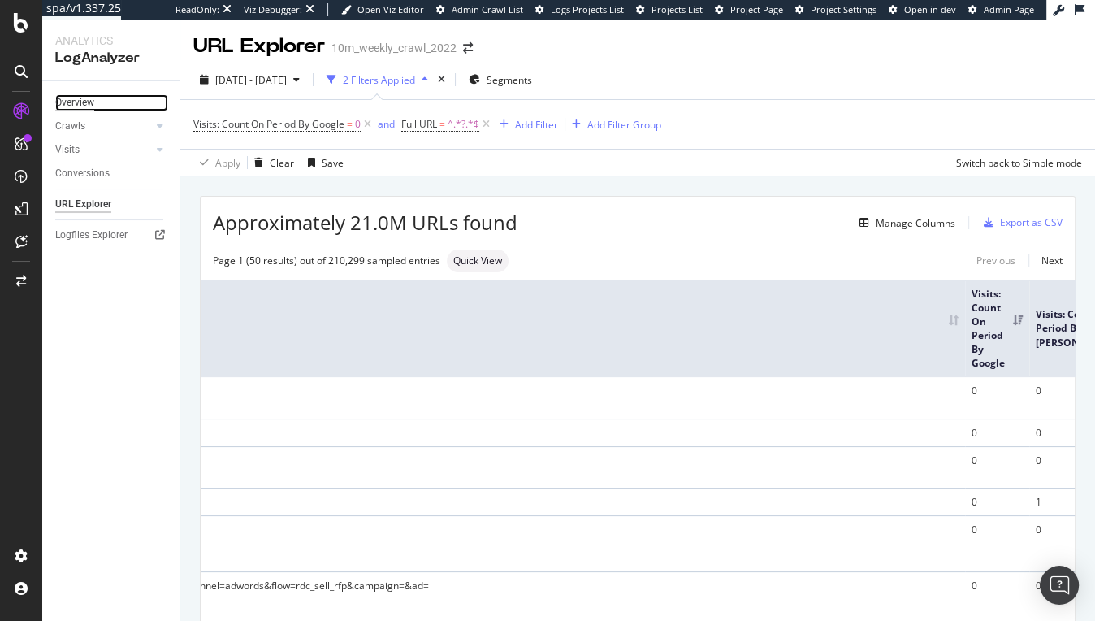
click at [91, 98] on div "Overview" at bounding box center [74, 102] width 39 height 17
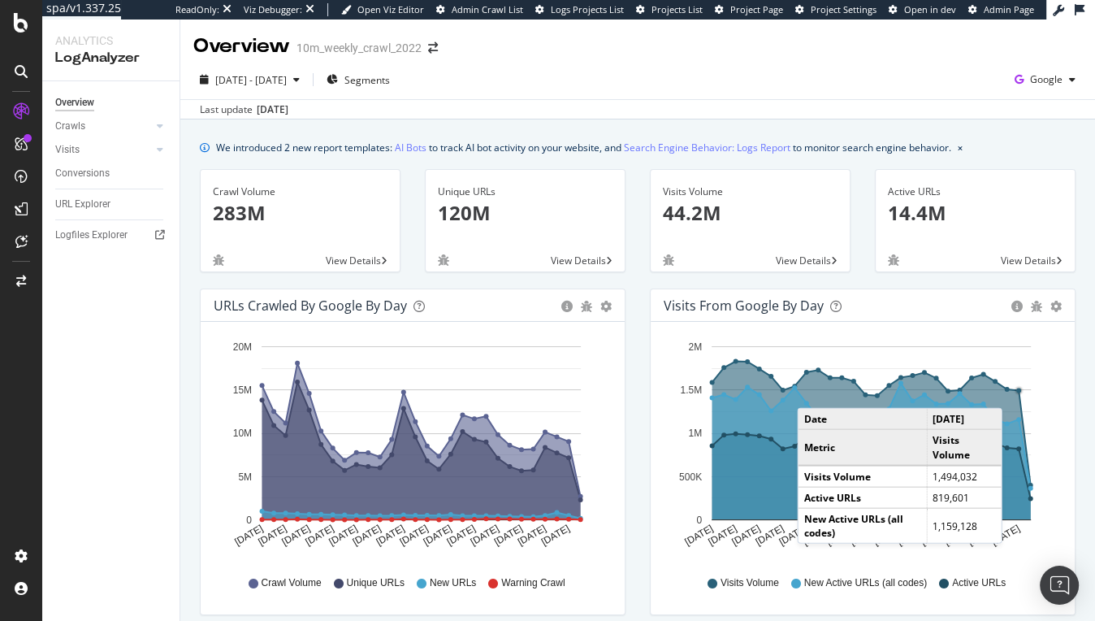
click at [1019, 391] on circle "A chart." at bounding box center [1019, 390] width 5 height 5
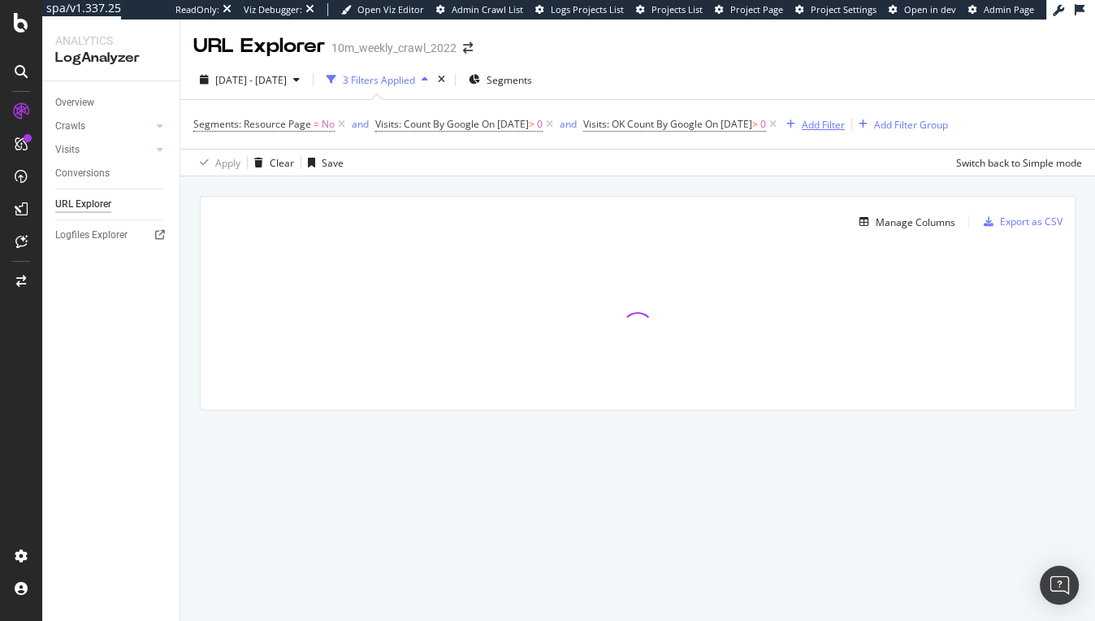
click at [845, 124] on div "Add Filter" at bounding box center [823, 125] width 43 height 14
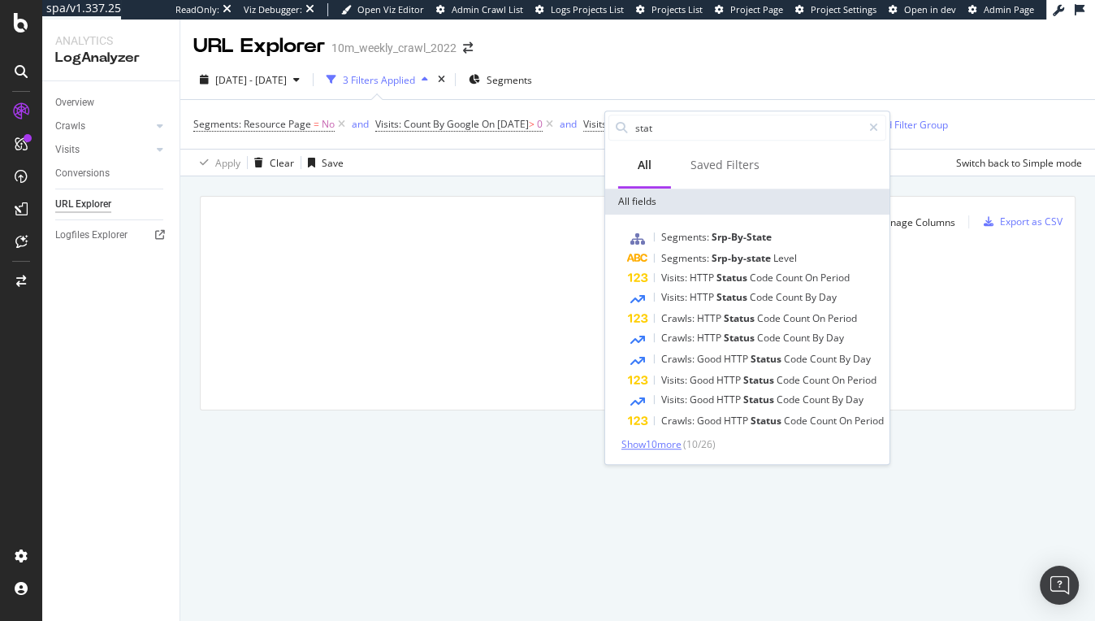
click at [666, 443] on span "Show 10 more" at bounding box center [652, 444] width 60 height 14
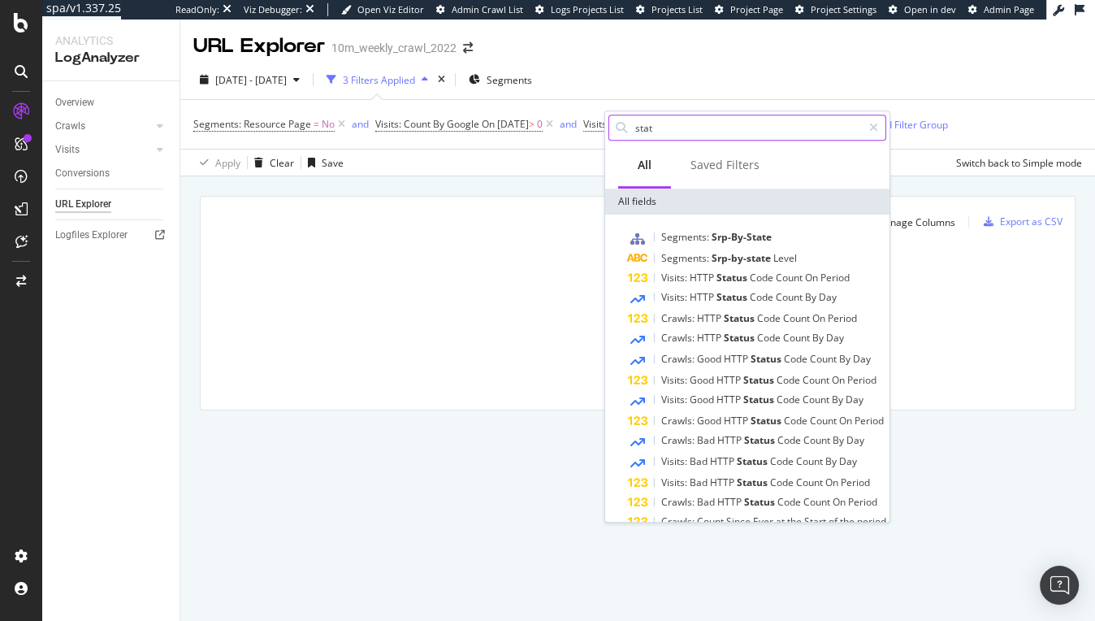
click at [680, 134] on input "stat" at bounding box center [748, 127] width 228 height 24
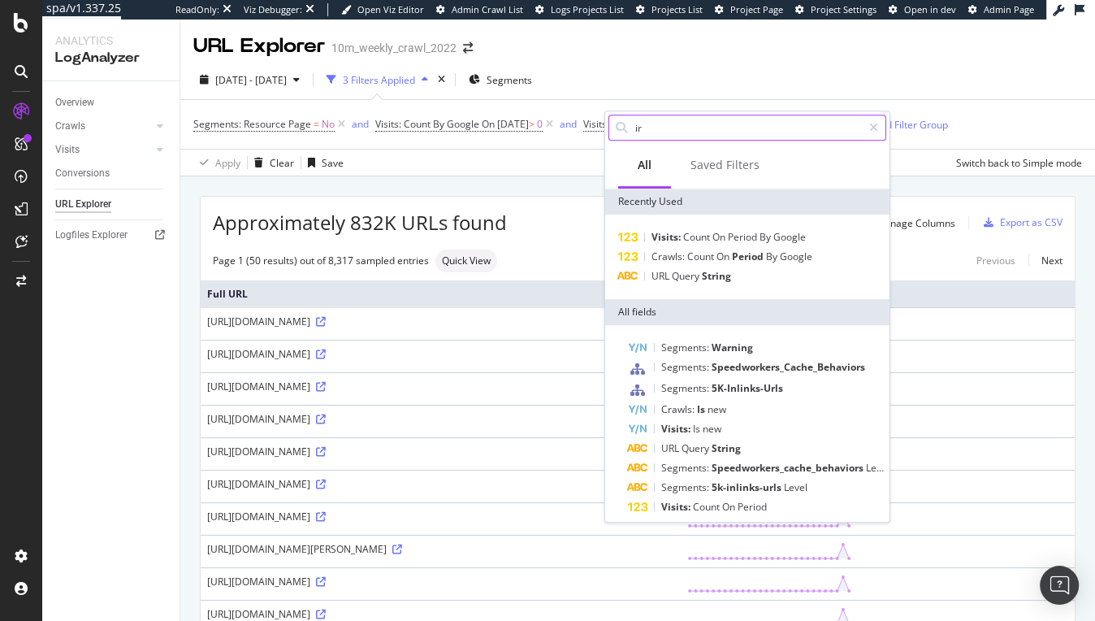
type input "i"
type input "url"
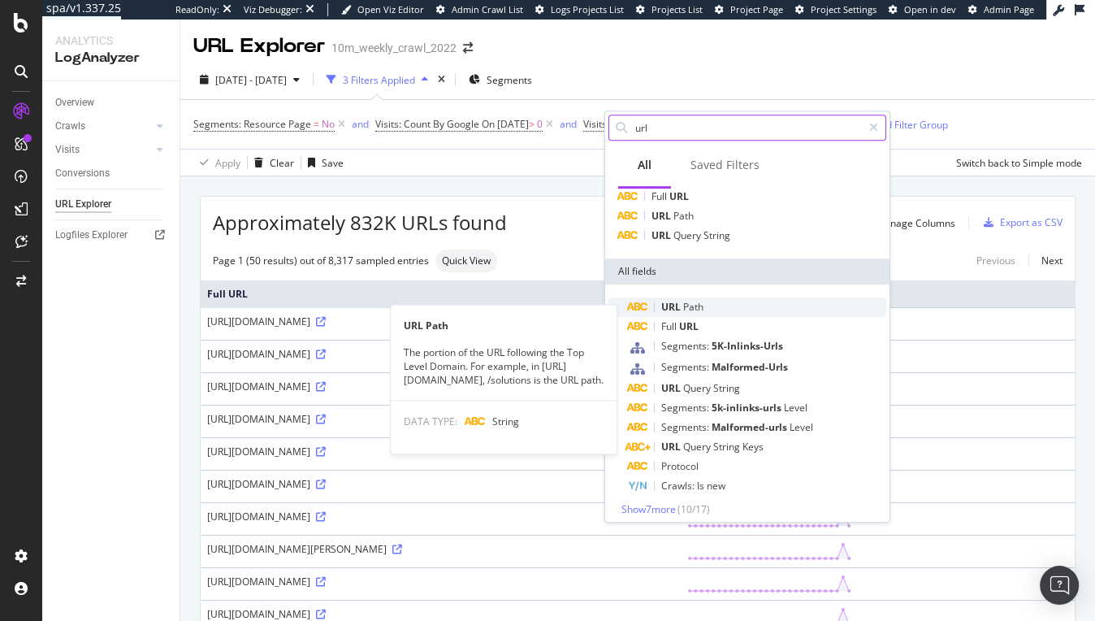
scroll to position [46, 0]
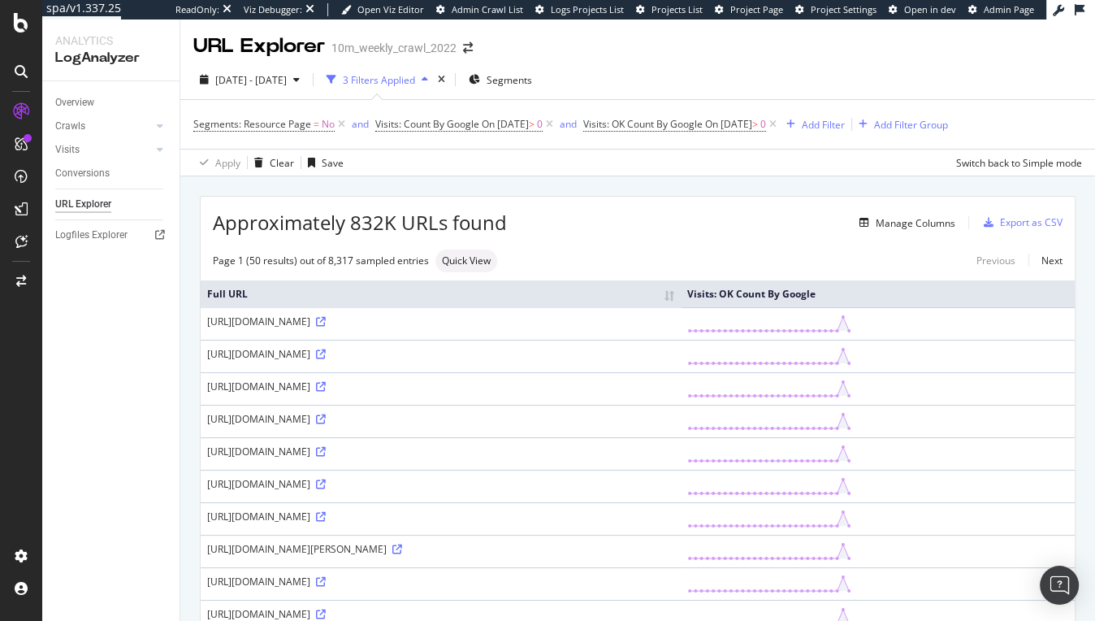
click at [912, 57] on div "URL Explorer 10m_weekly_crawl_2022" at bounding box center [637, 40] width 915 height 41
click at [904, 227] on div "Manage Columns" at bounding box center [916, 223] width 80 height 14
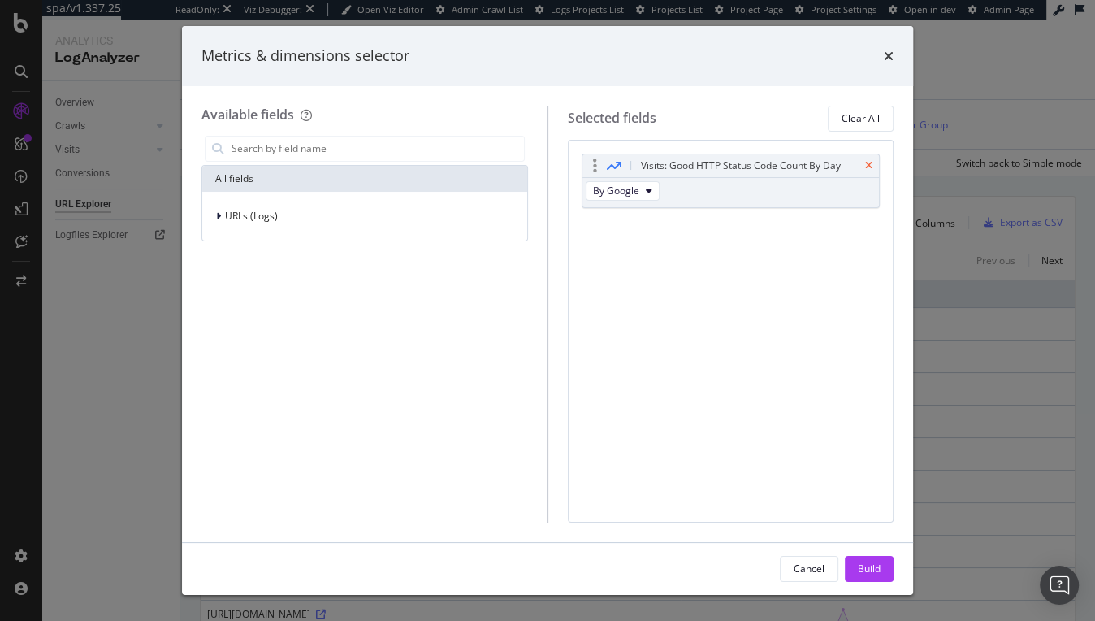
click at [871, 164] on icon "times" at bounding box center [868, 166] width 7 height 10
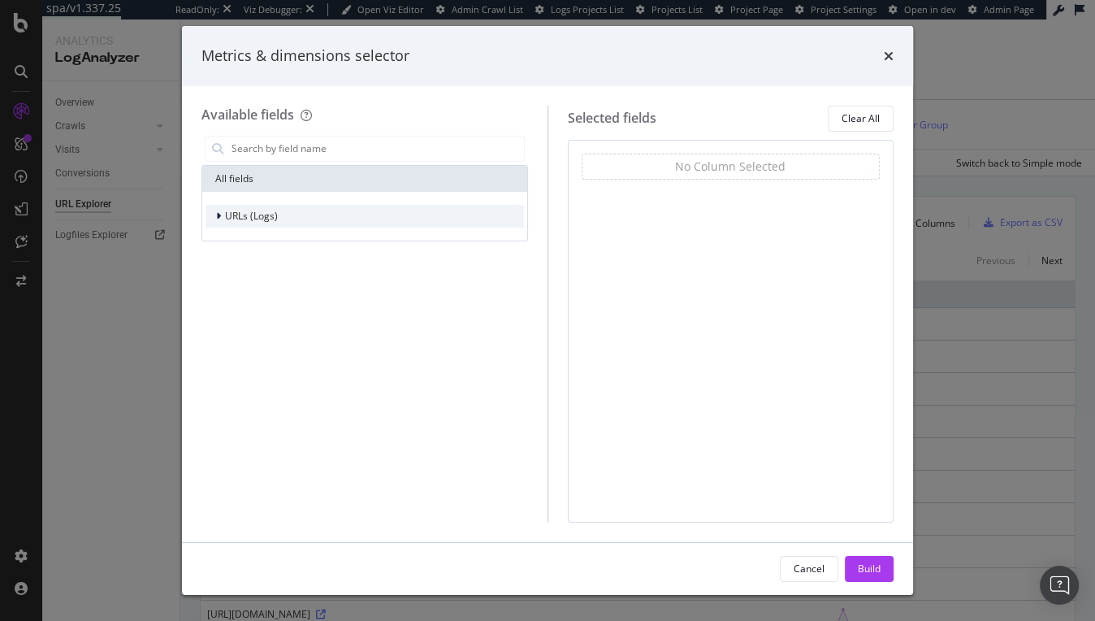
click at [294, 218] on div "URLs (Logs)" at bounding box center [365, 216] width 319 height 23
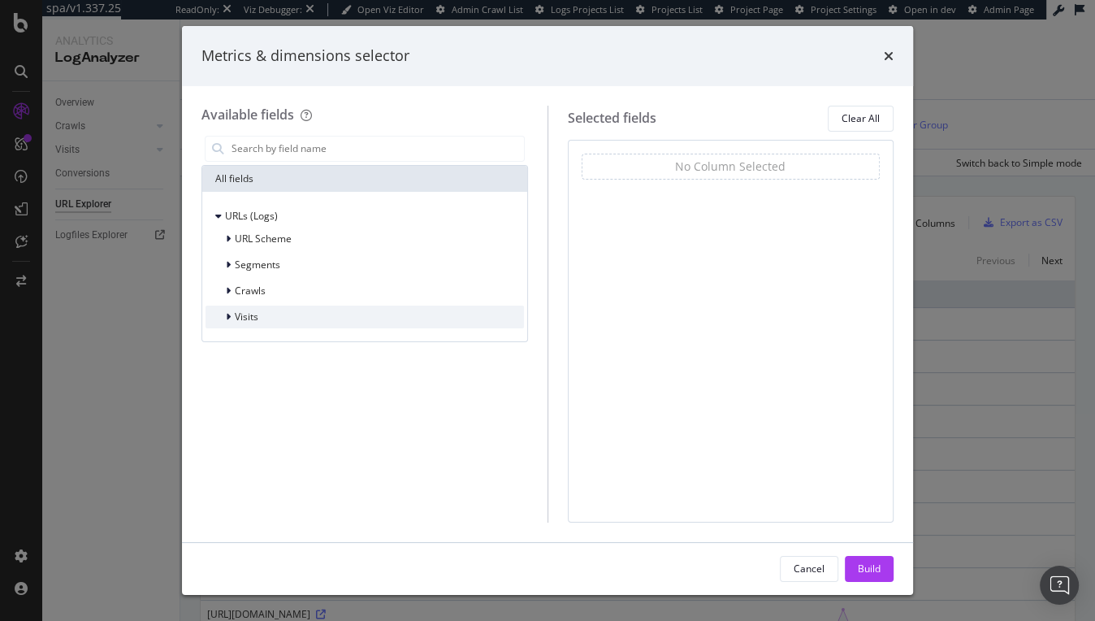
click at [238, 314] on span "Visits" at bounding box center [247, 317] width 24 height 14
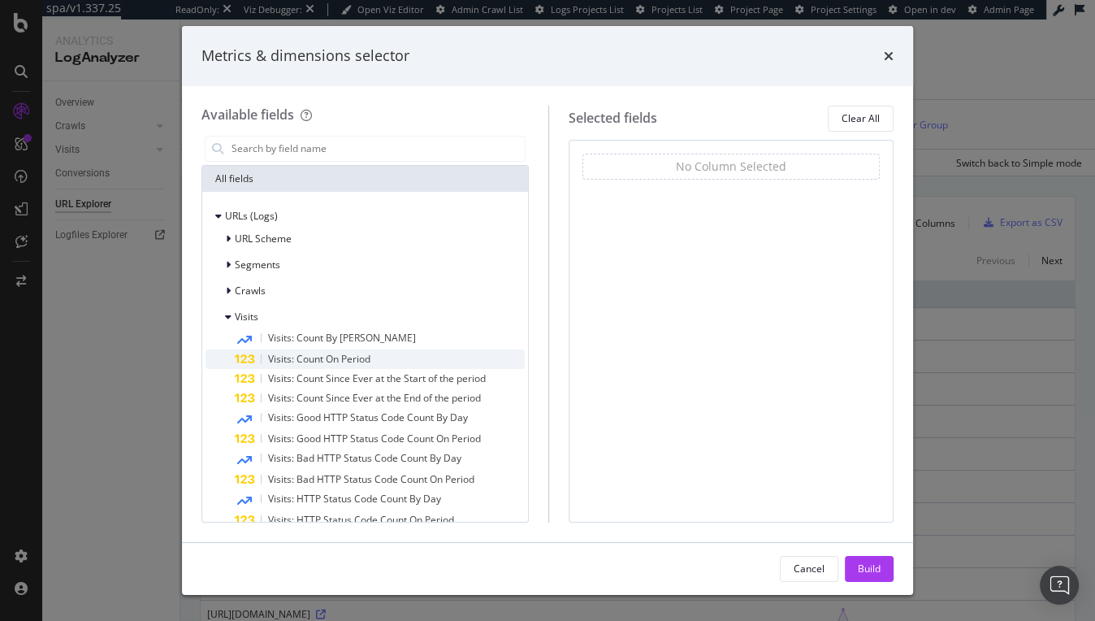
click at [344, 360] on span "Visits: Count On Period" at bounding box center [319, 359] width 102 height 14
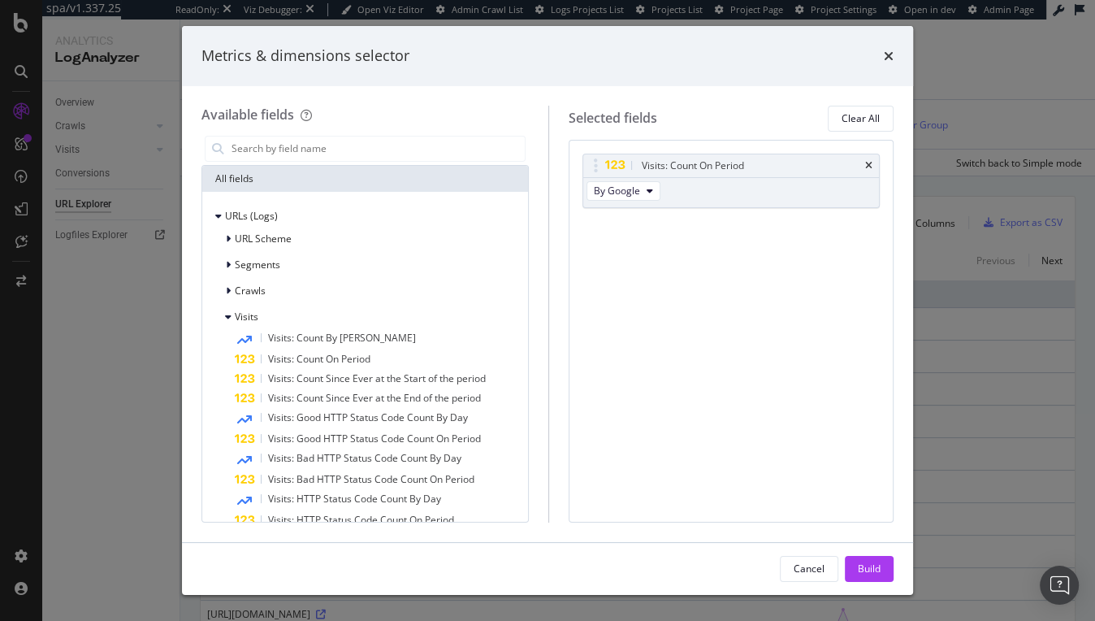
click at [323, 133] on div "modal" at bounding box center [365, 148] width 327 height 33
click at [323, 145] on input "modal" at bounding box center [377, 149] width 295 height 24
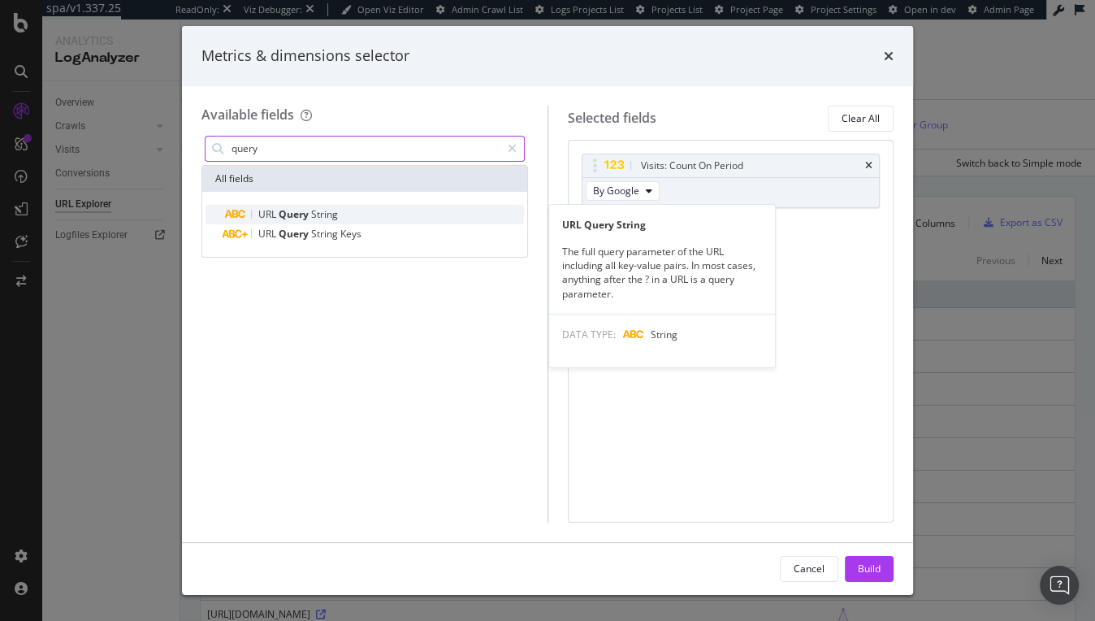
type input "query"
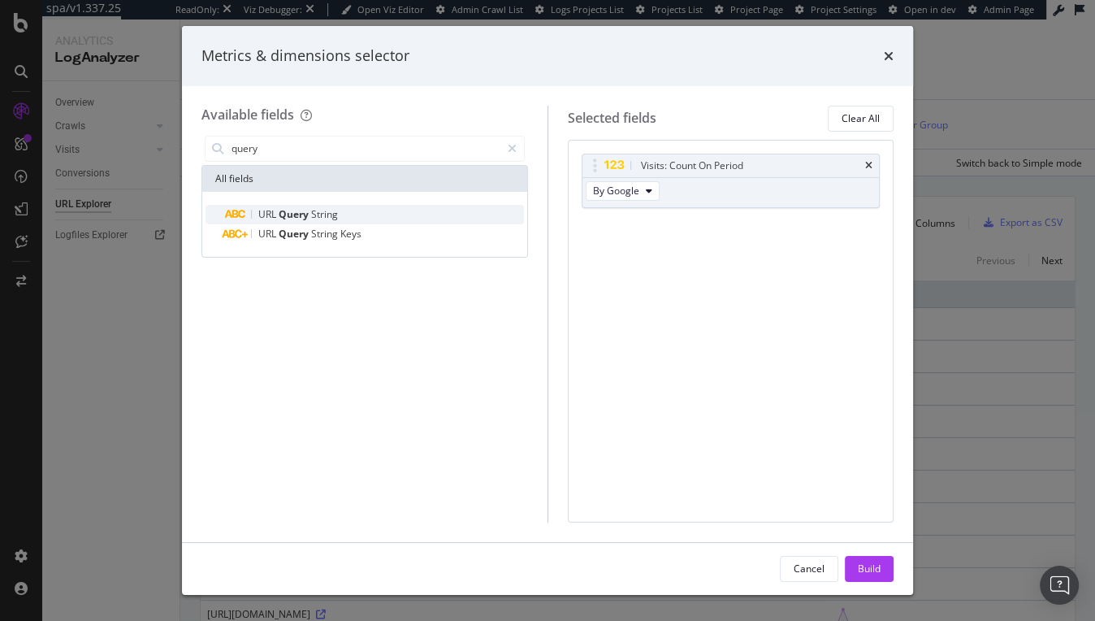
click at [328, 218] on span "String" at bounding box center [324, 214] width 27 height 14
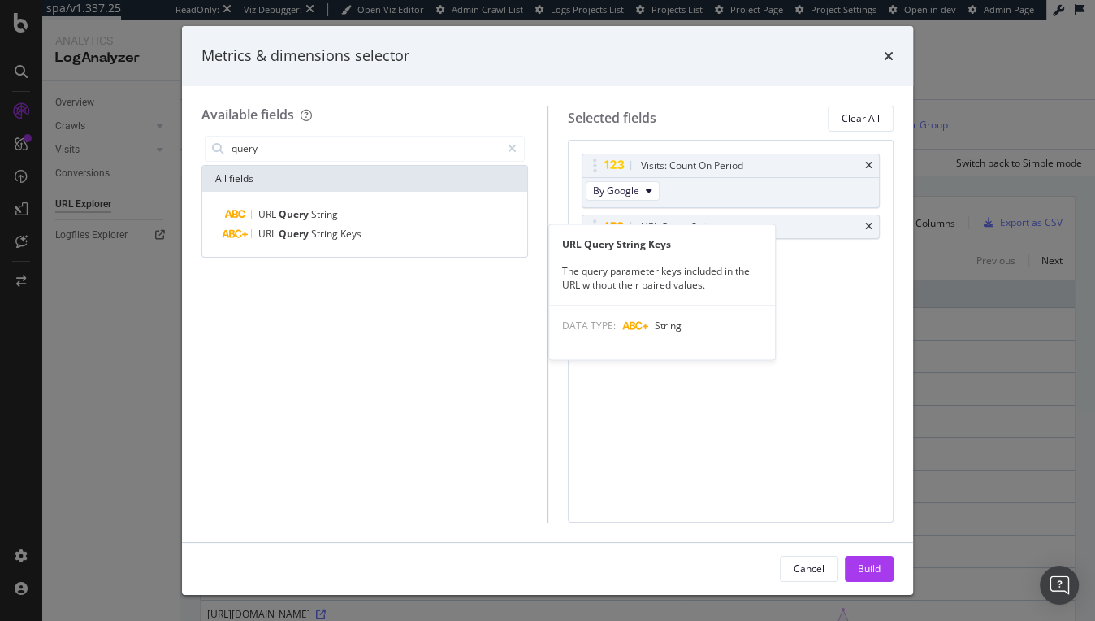
click at [328, 231] on span "String" at bounding box center [325, 234] width 29 height 14
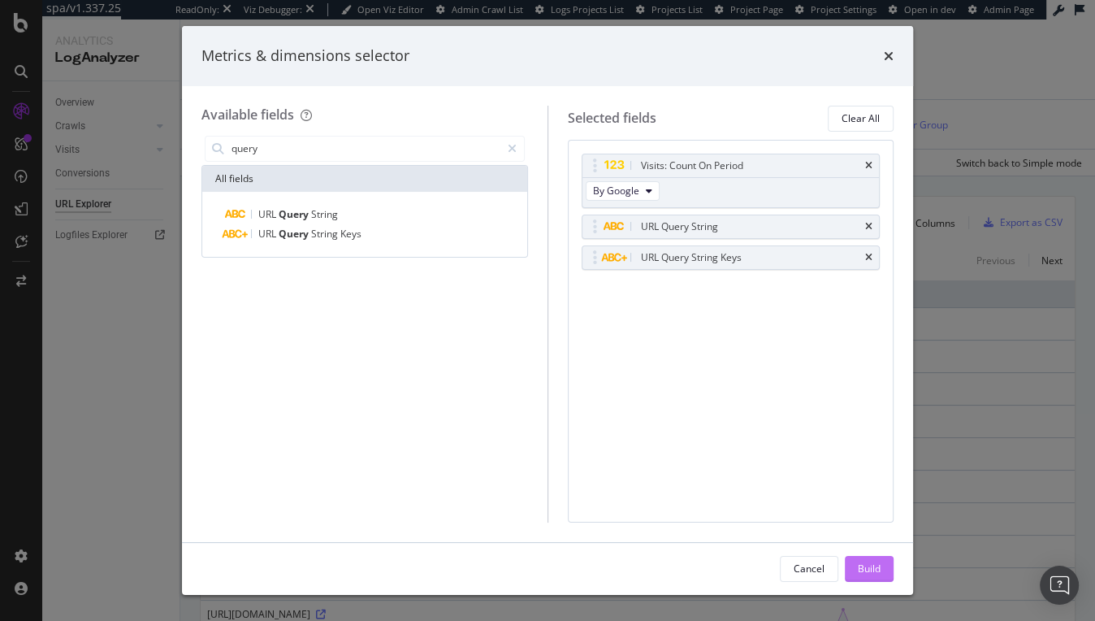
click at [876, 565] on div "Build" at bounding box center [869, 569] width 23 height 14
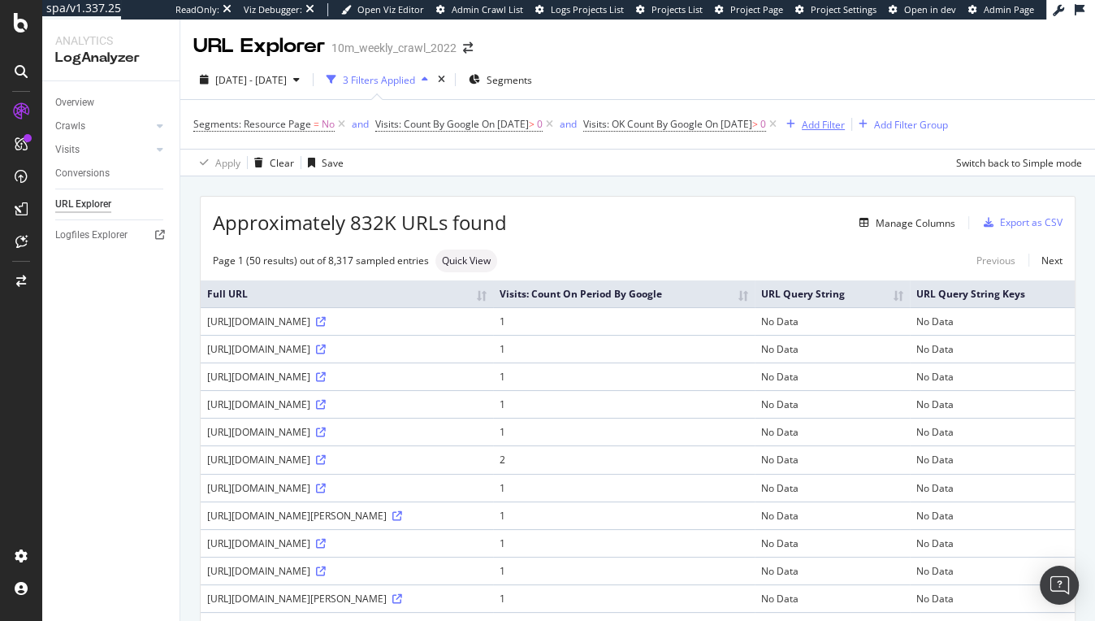
click at [845, 122] on div "Add Filter" at bounding box center [823, 125] width 43 height 14
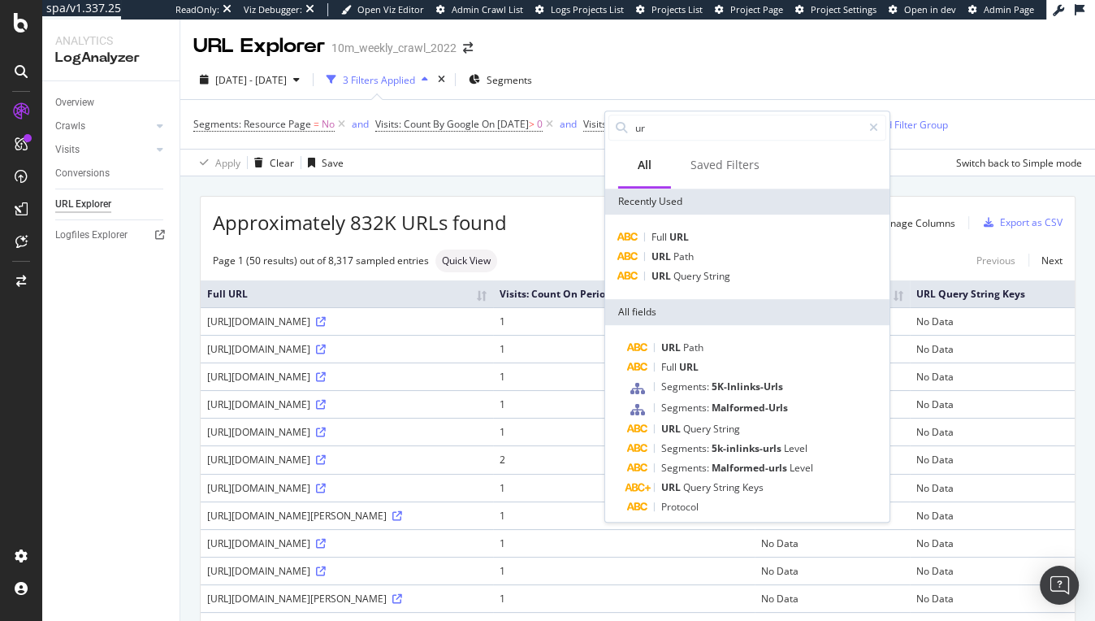
type input "url"
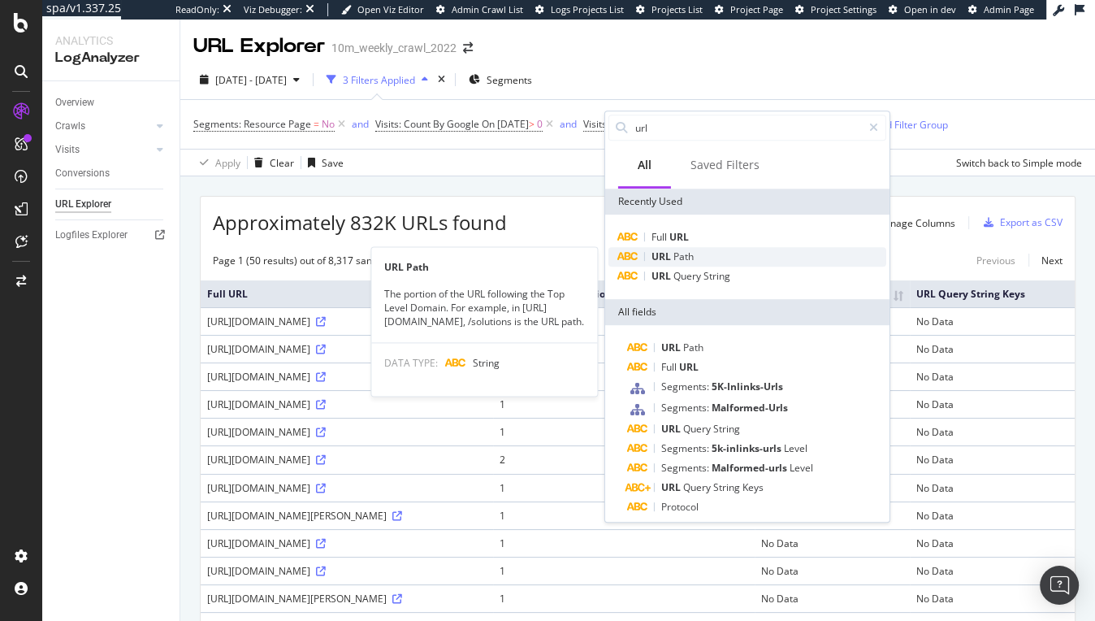
click at [761, 255] on div "URL Path" at bounding box center [748, 257] width 278 height 20
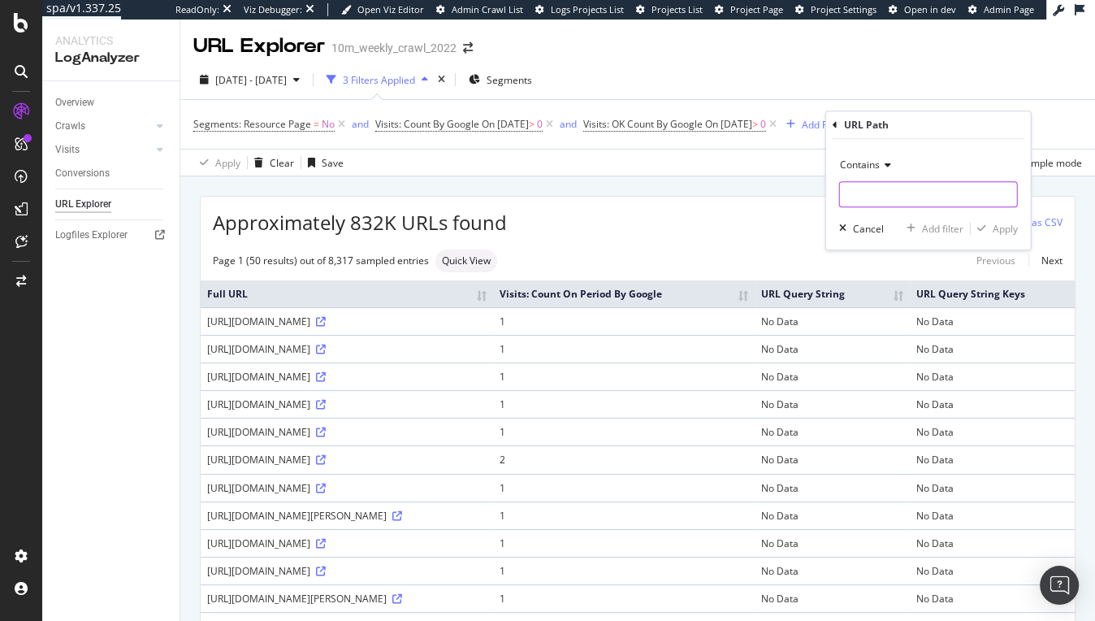
click at [861, 205] on input "text" at bounding box center [928, 194] width 177 height 26
type input "?"
click at [1007, 222] on div "Apply" at bounding box center [1005, 229] width 25 height 14
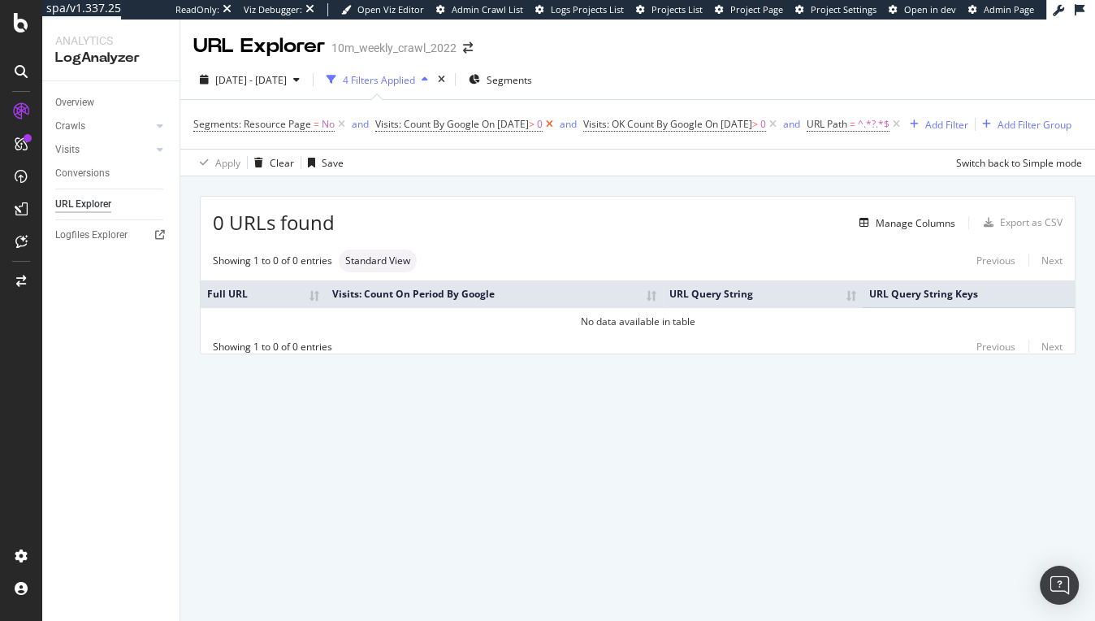
click at [557, 122] on icon at bounding box center [550, 124] width 14 height 16
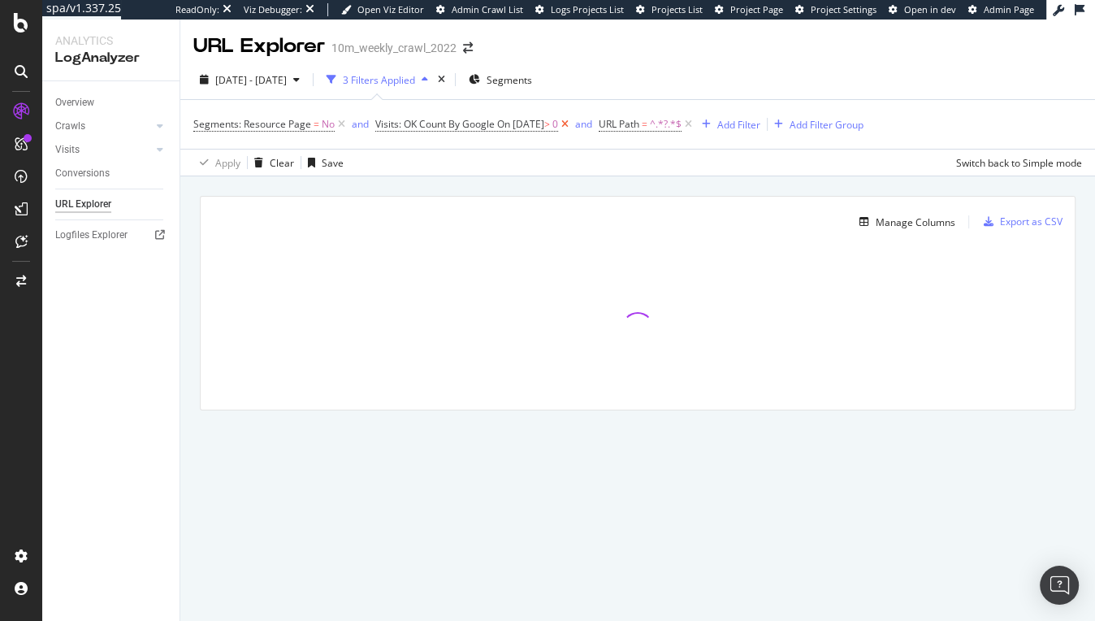
click at [572, 125] on icon at bounding box center [565, 124] width 14 height 16
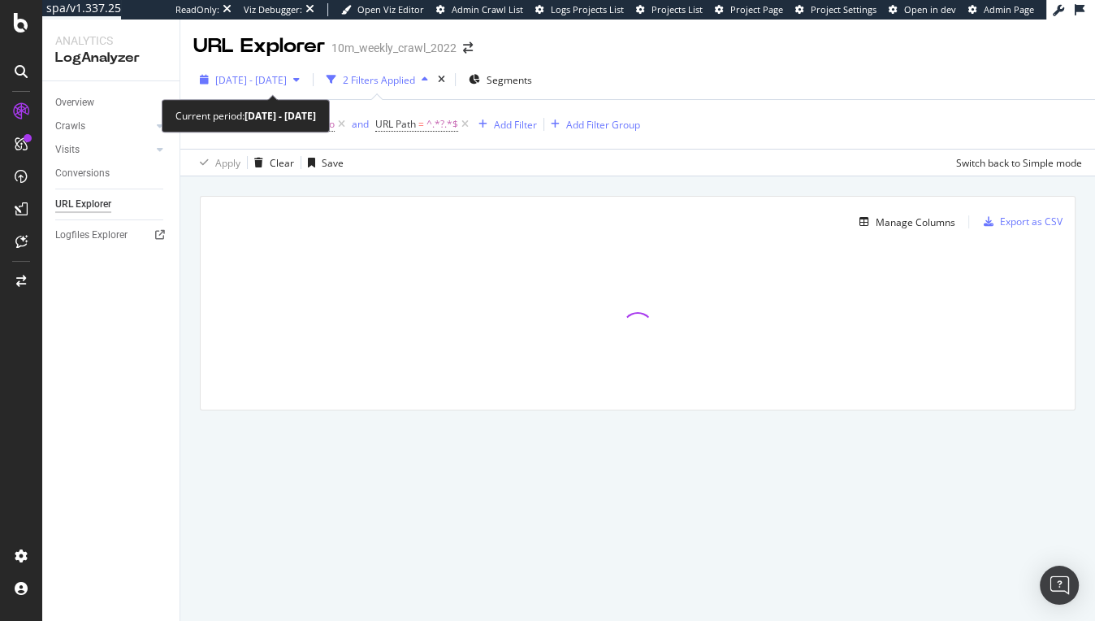
click at [287, 83] on span "[DATE] - [DATE]" at bounding box center [251, 80] width 72 height 14
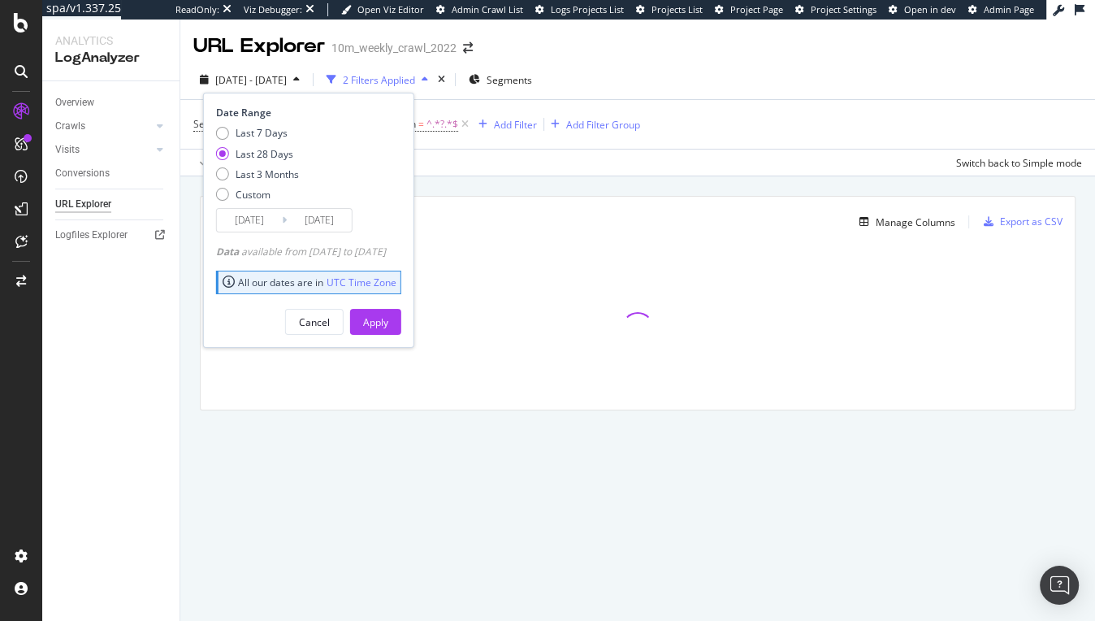
click at [277, 148] on div "Last 28 Days" at bounding box center [265, 154] width 58 height 14
click at [388, 320] on div "Apply" at bounding box center [375, 322] width 25 height 14
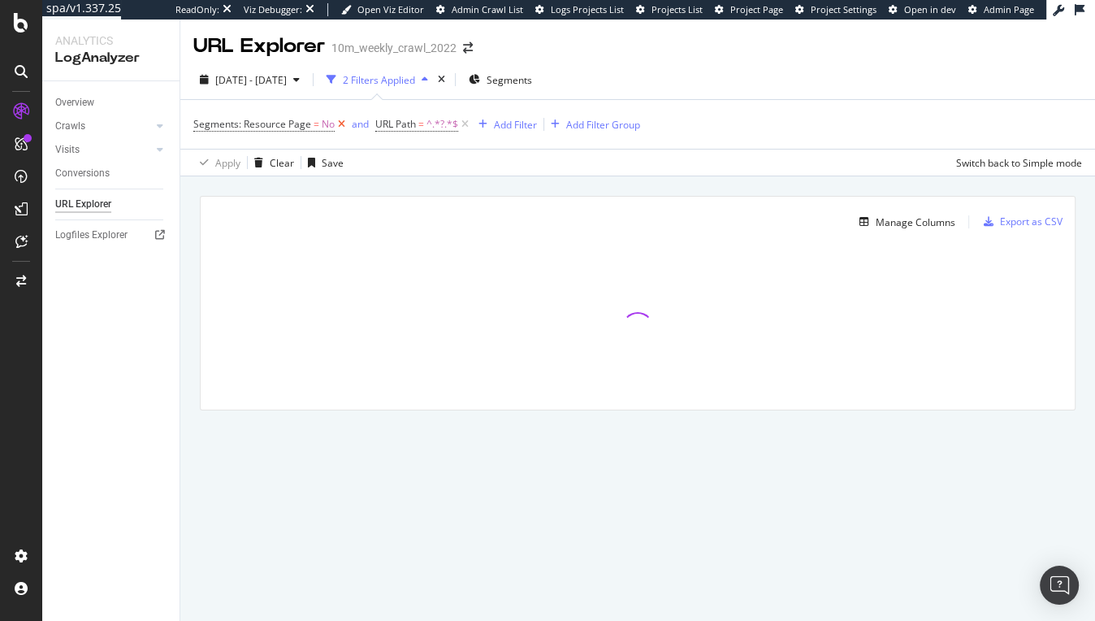
click at [344, 125] on icon at bounding box center [342, 124] width 14 height 16
